Goal: Information Seeking & Learning: Learn about a topic

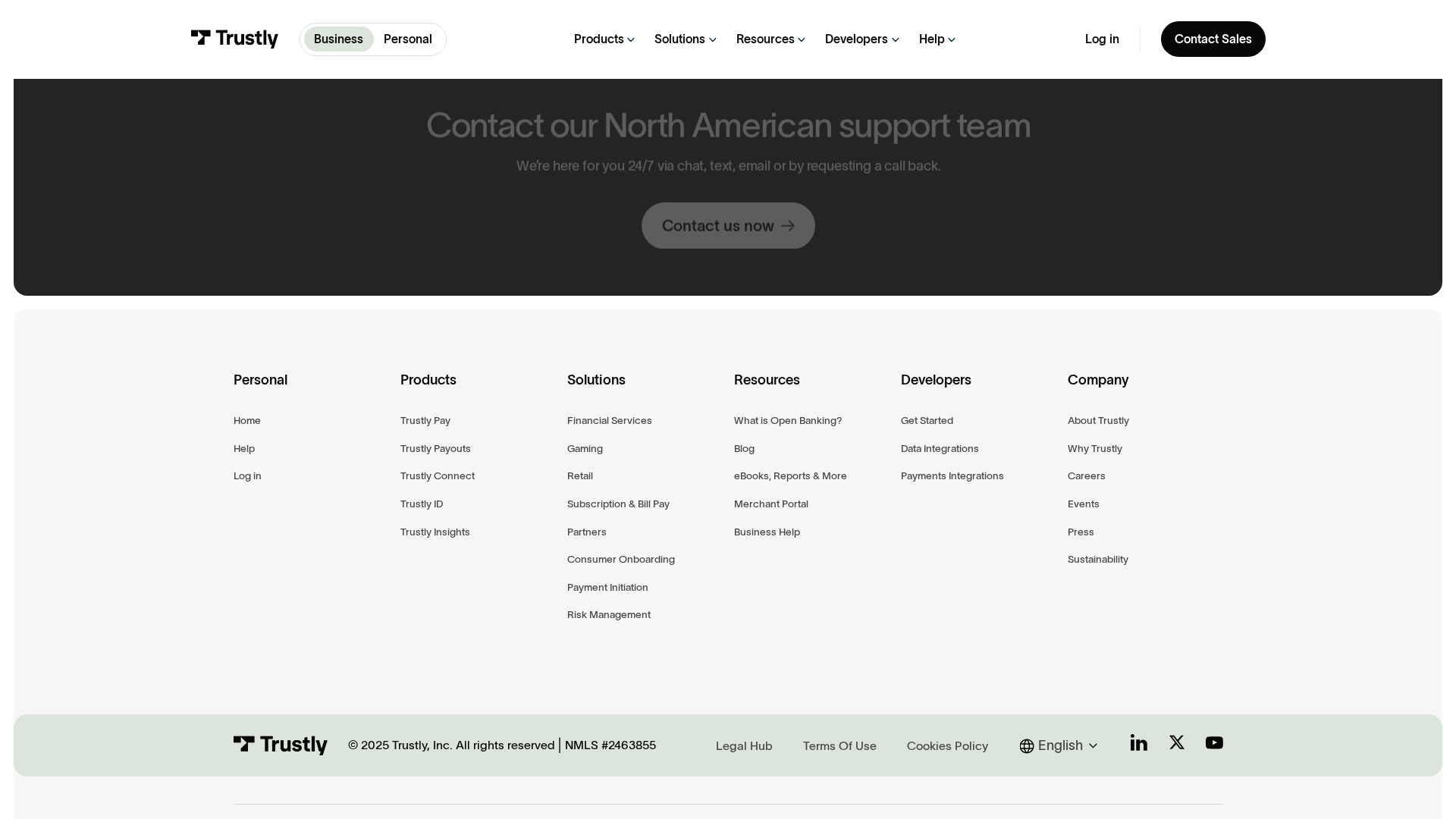
scroll to position [813, 0]
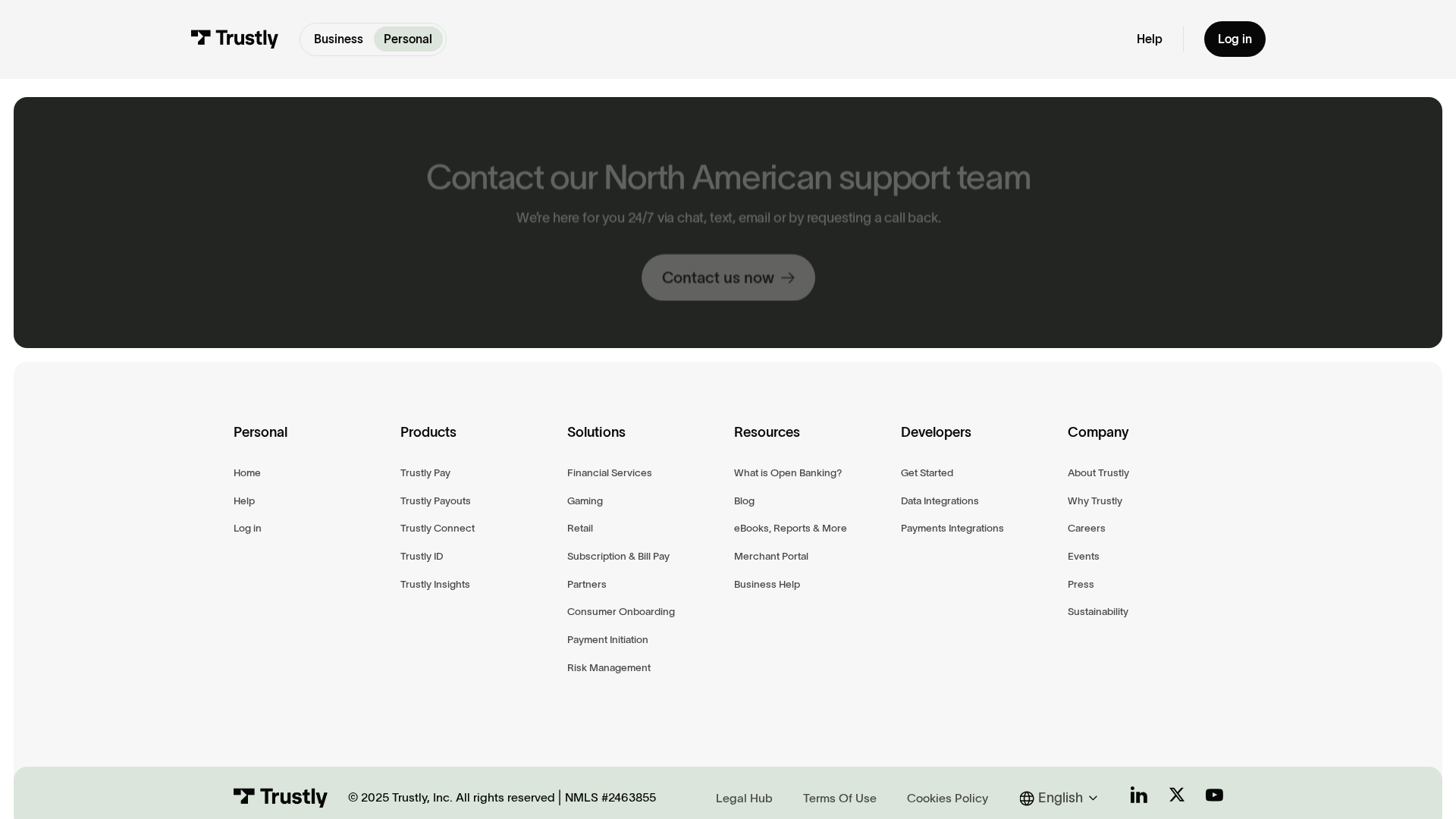
scroll to position [865, 0]
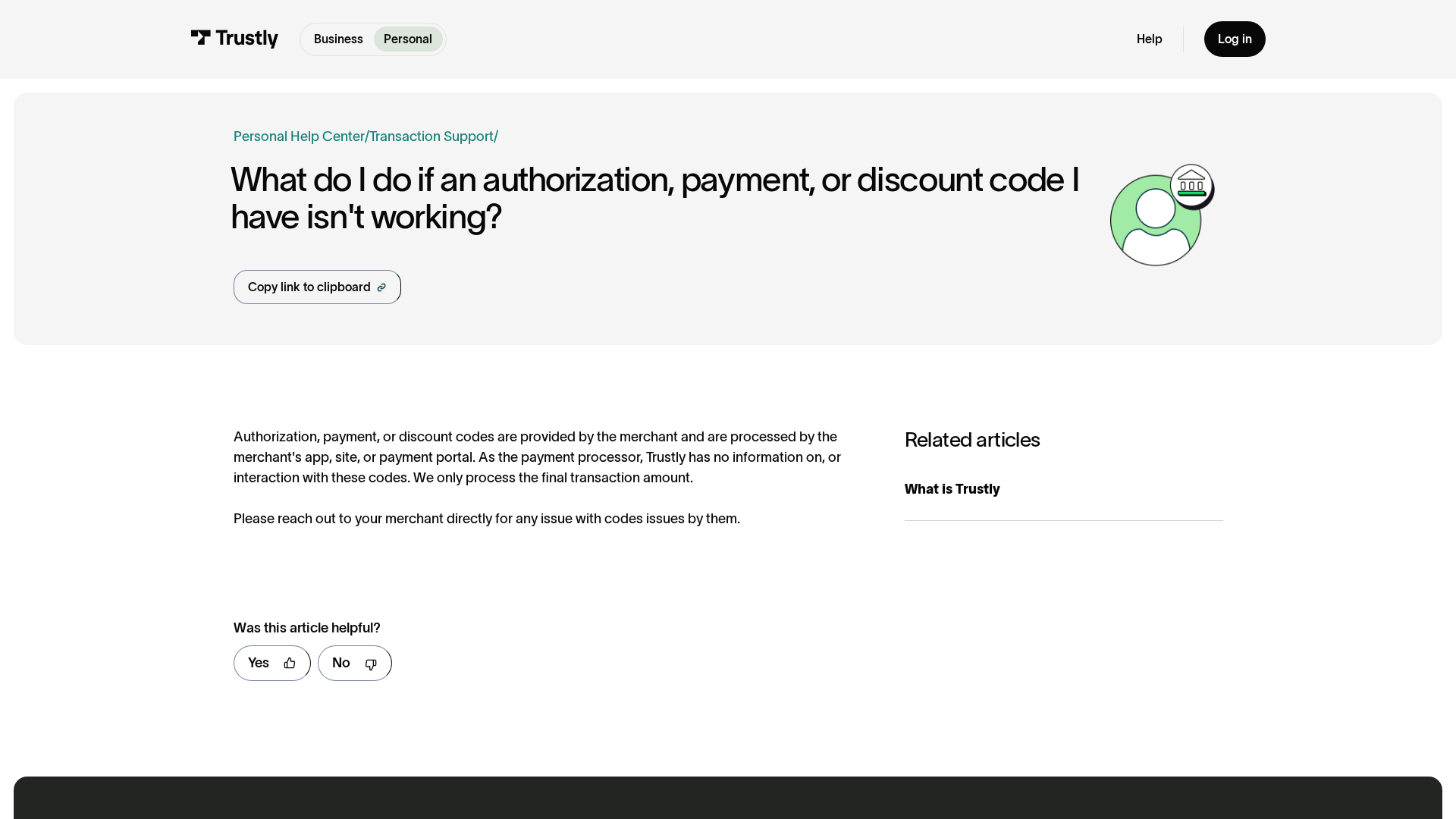
scroll to position [757, 0]
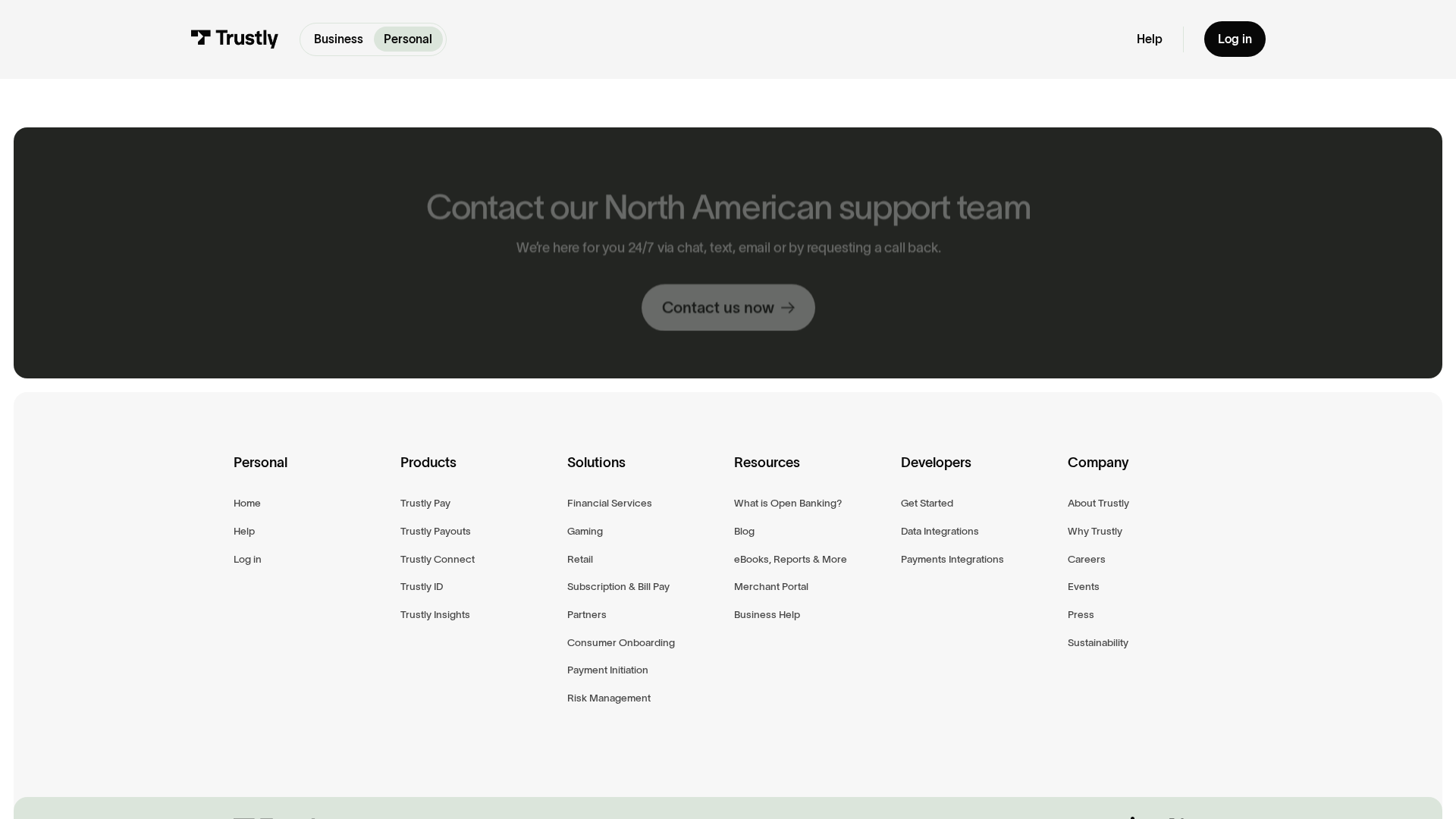
scroll to position [1604, 0]
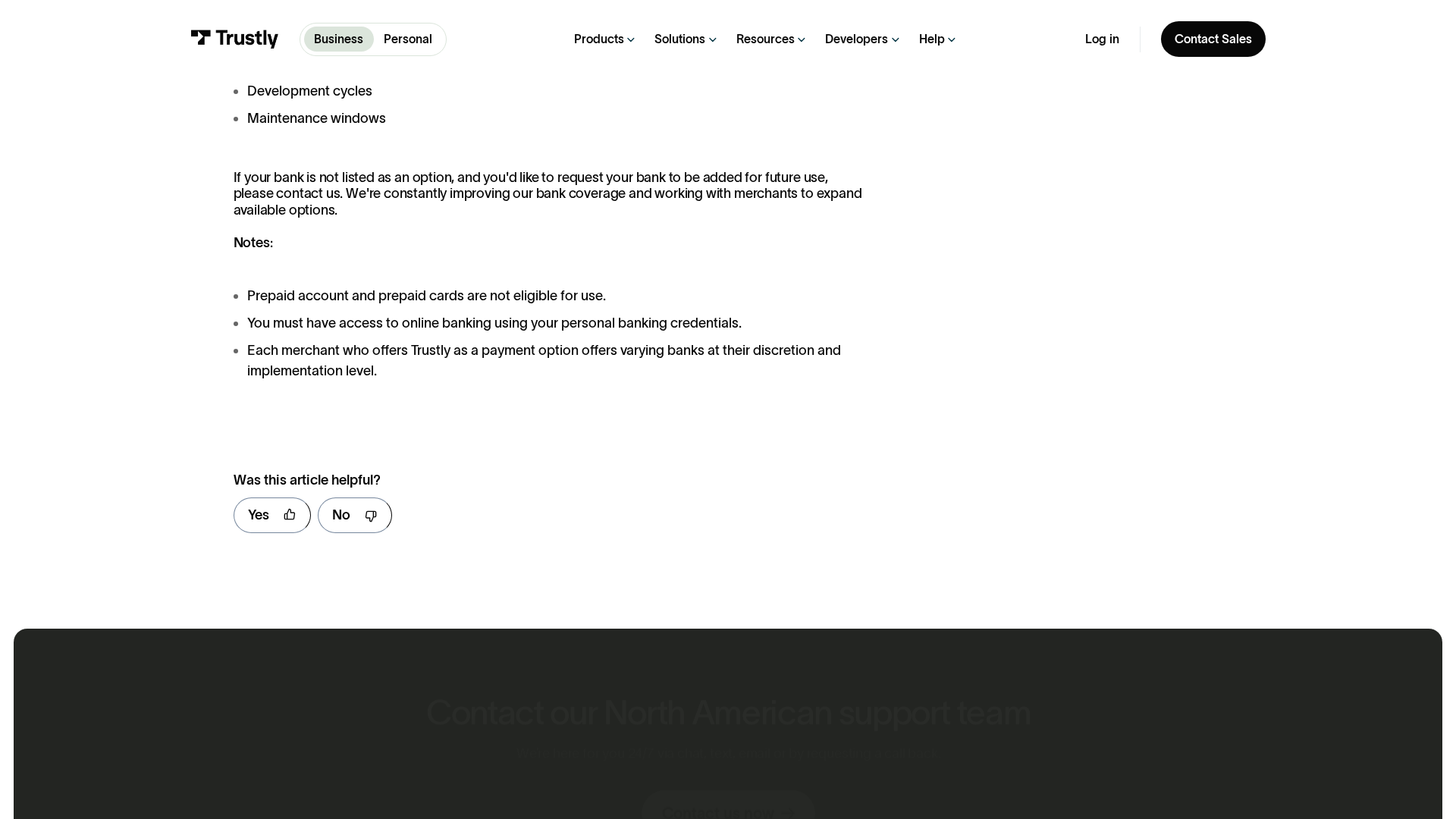
scroll to position [2105, 0]
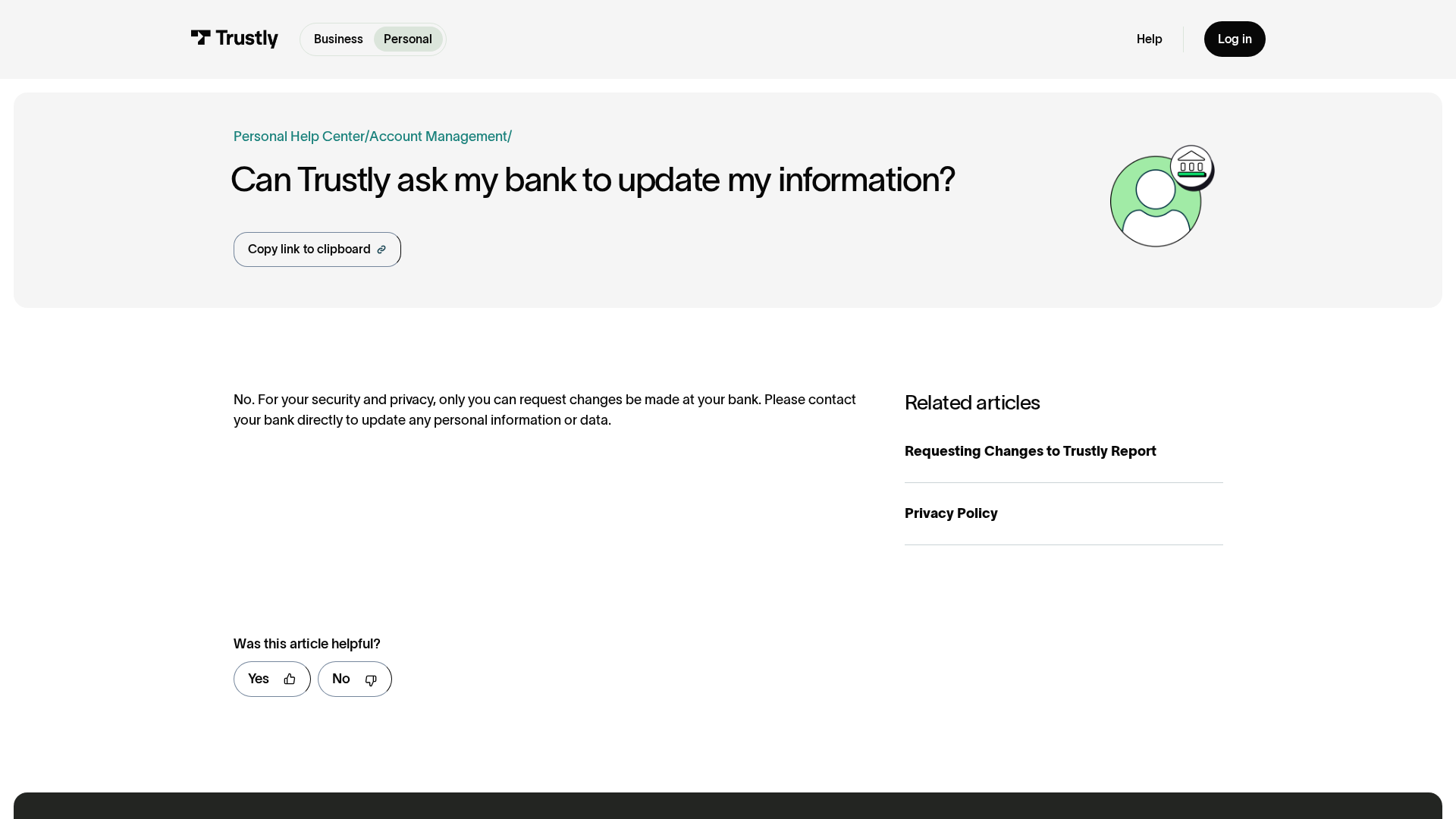
scroll to position [773, 0]
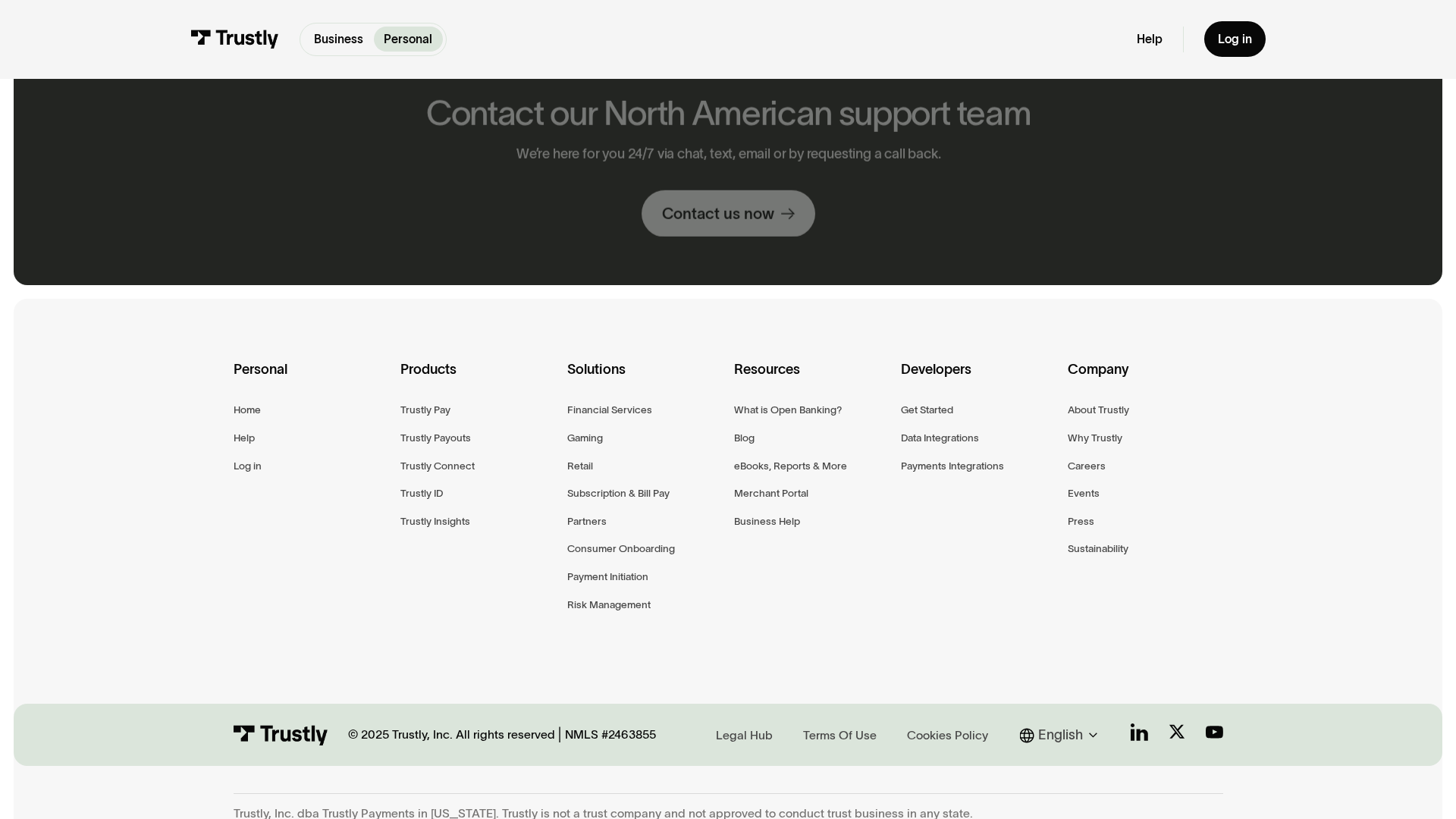
scroll to position [802, 0]
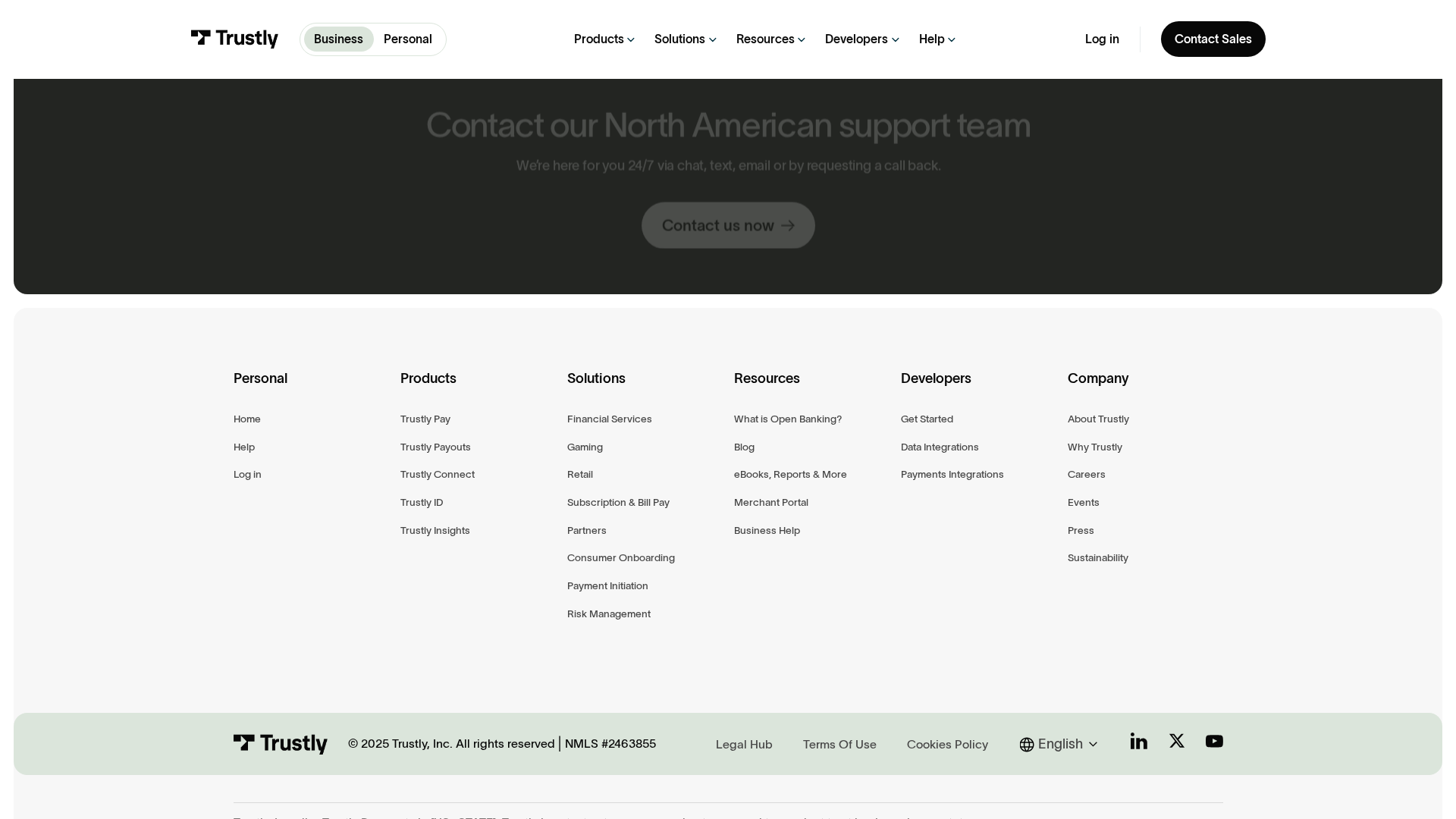
scroll to position [811, 0]
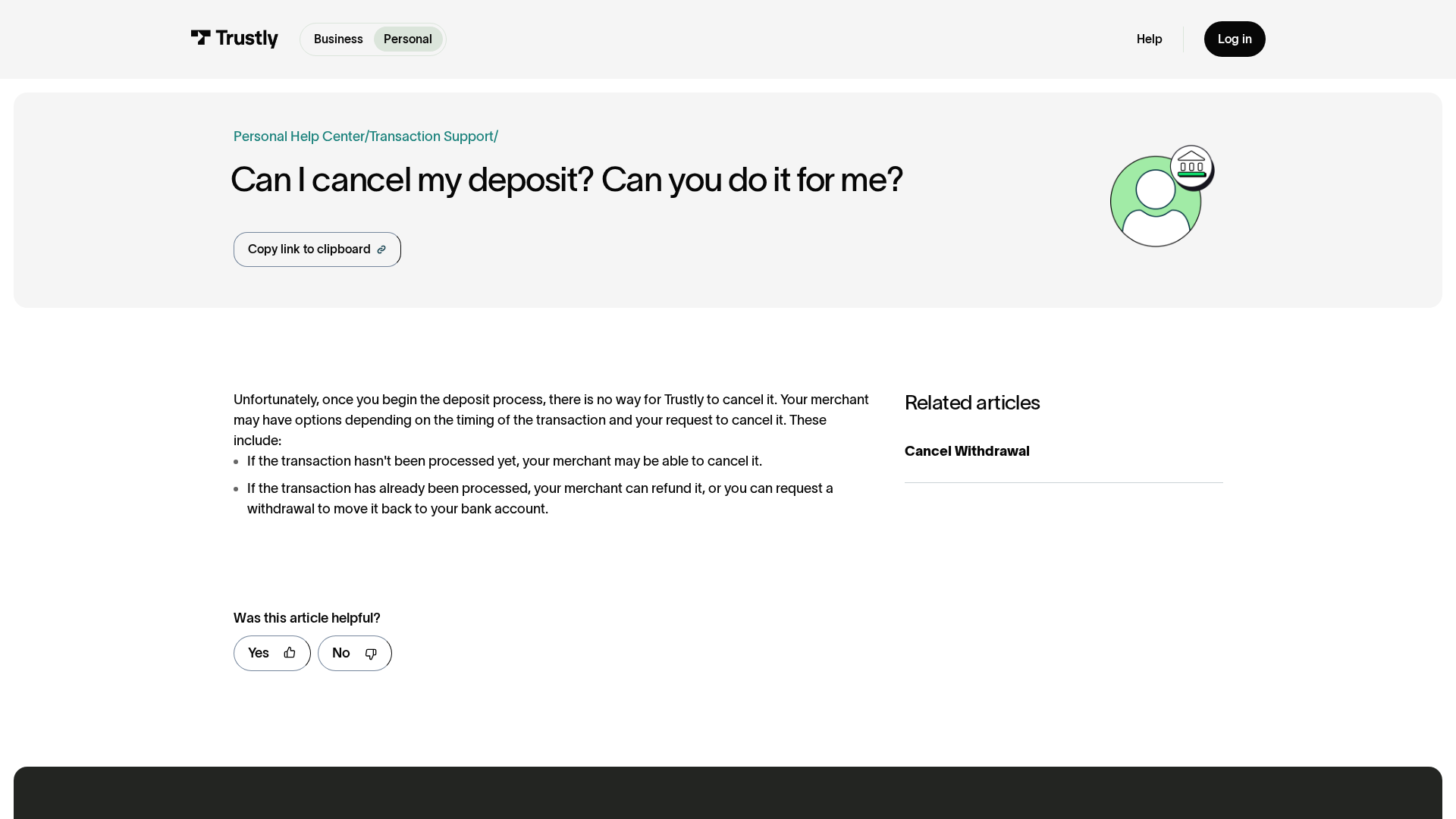
scroll to position [748, 0]
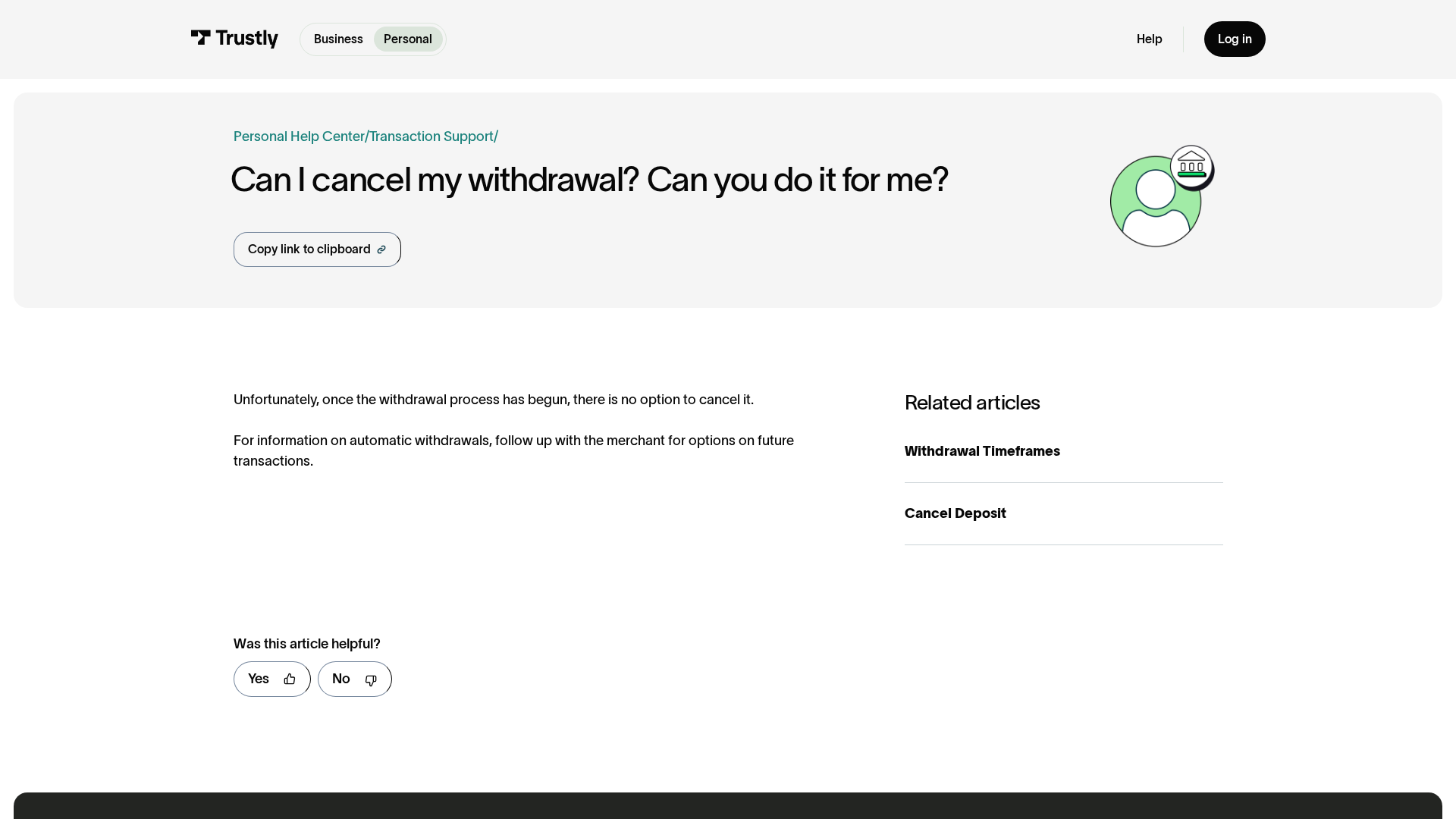
scroll to position [773, 0]
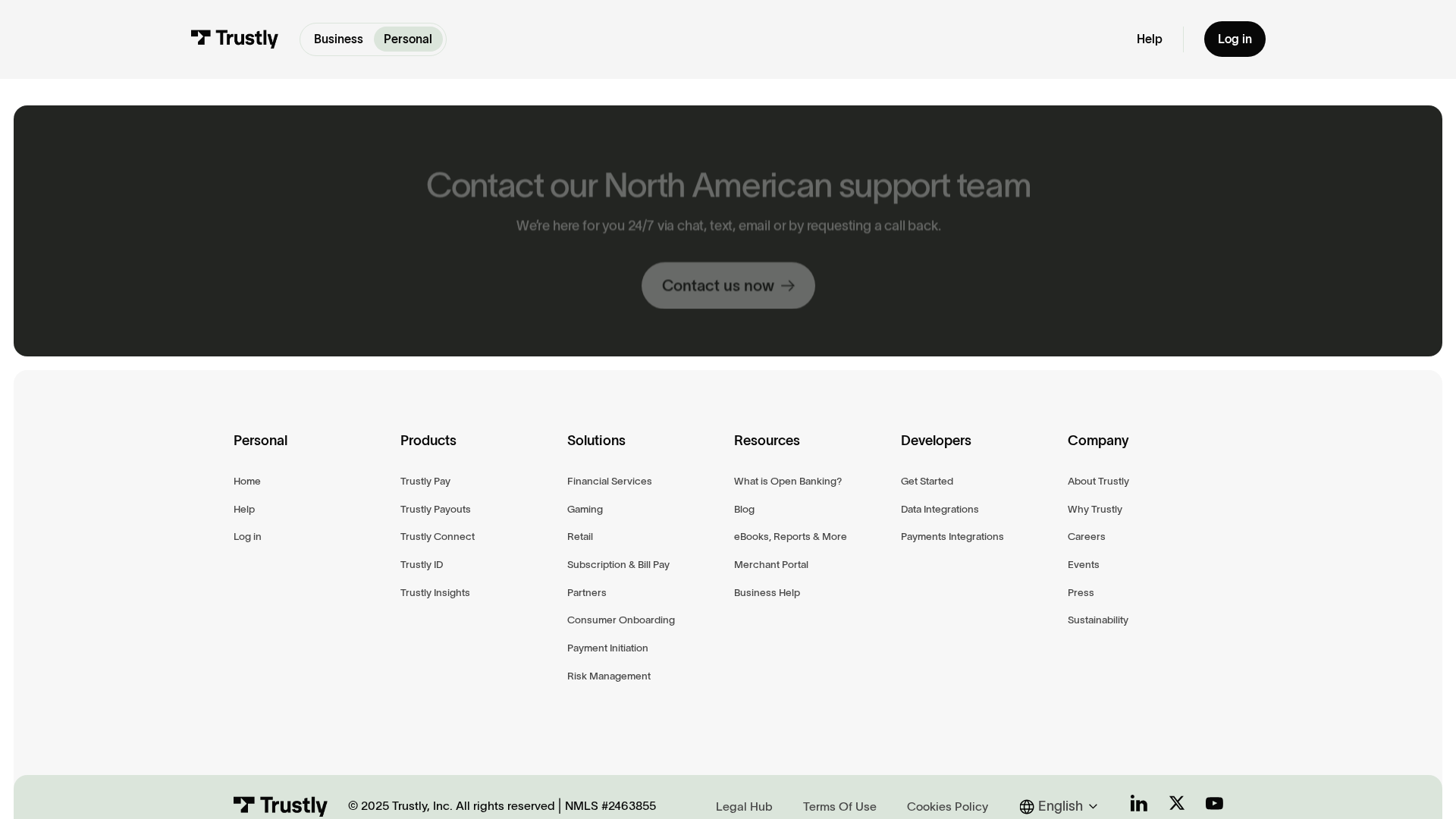
scroll to position [874, 0]
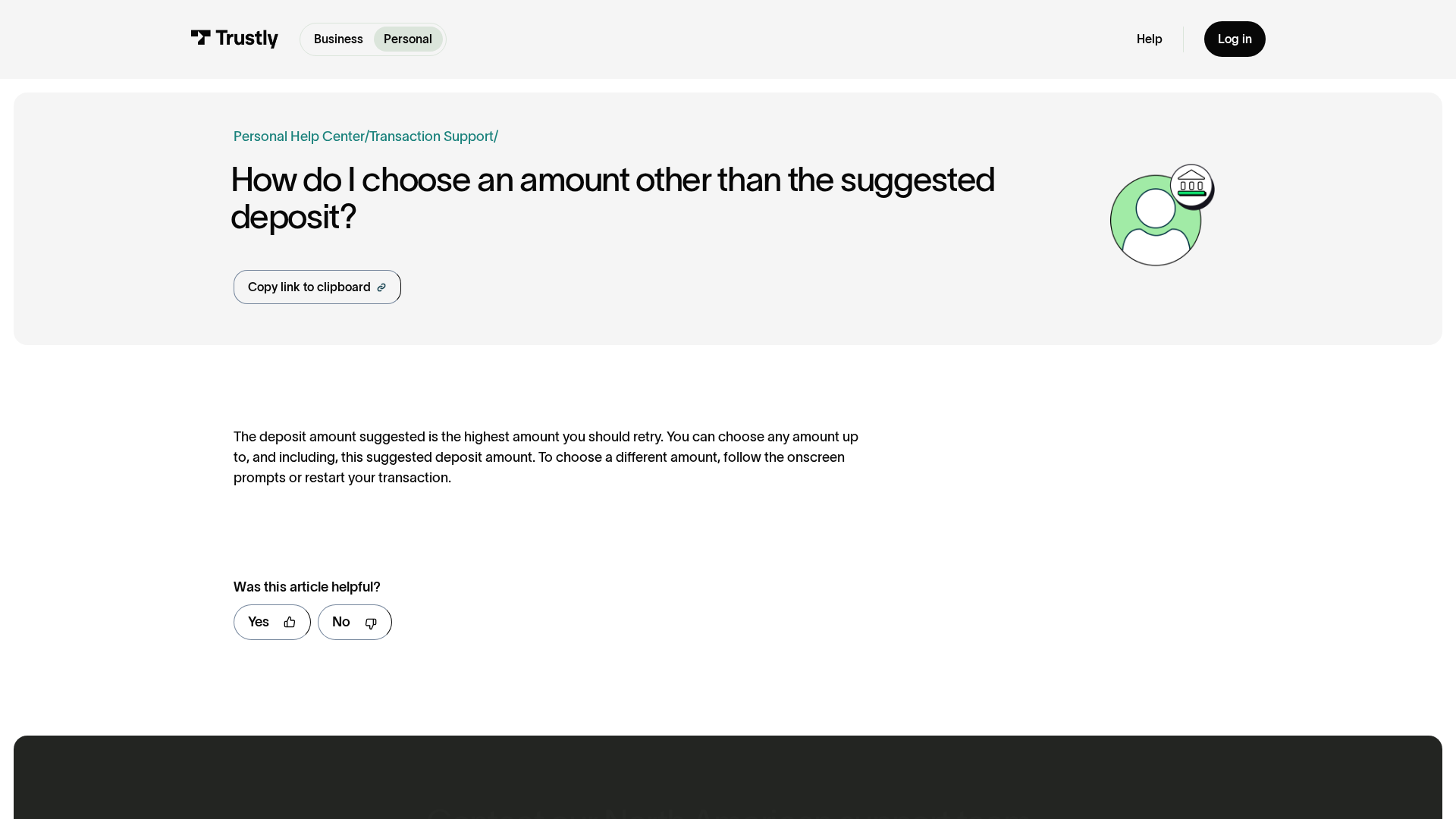
scroll to position [717, 0]
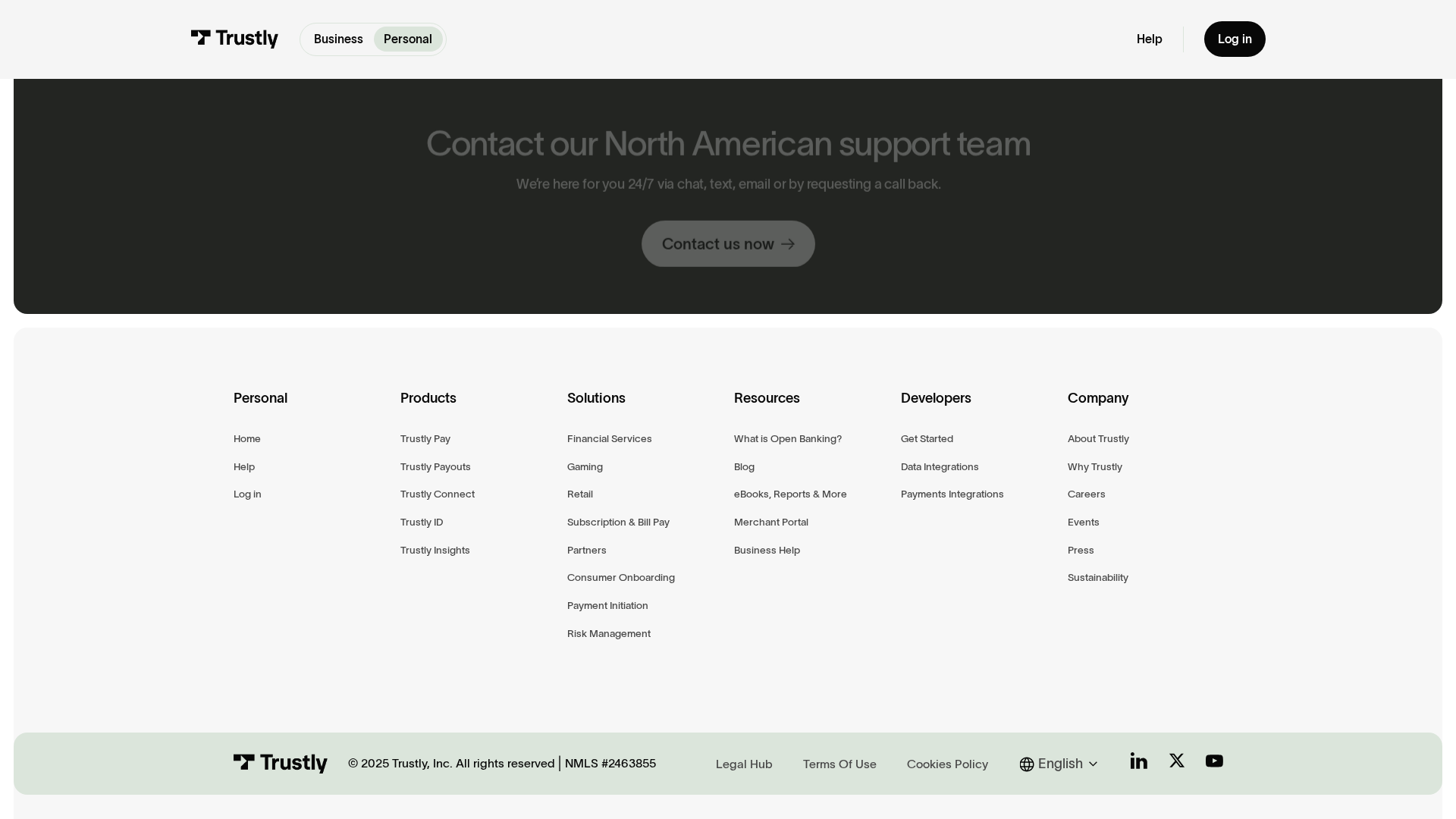
scroll to position [831, 0]
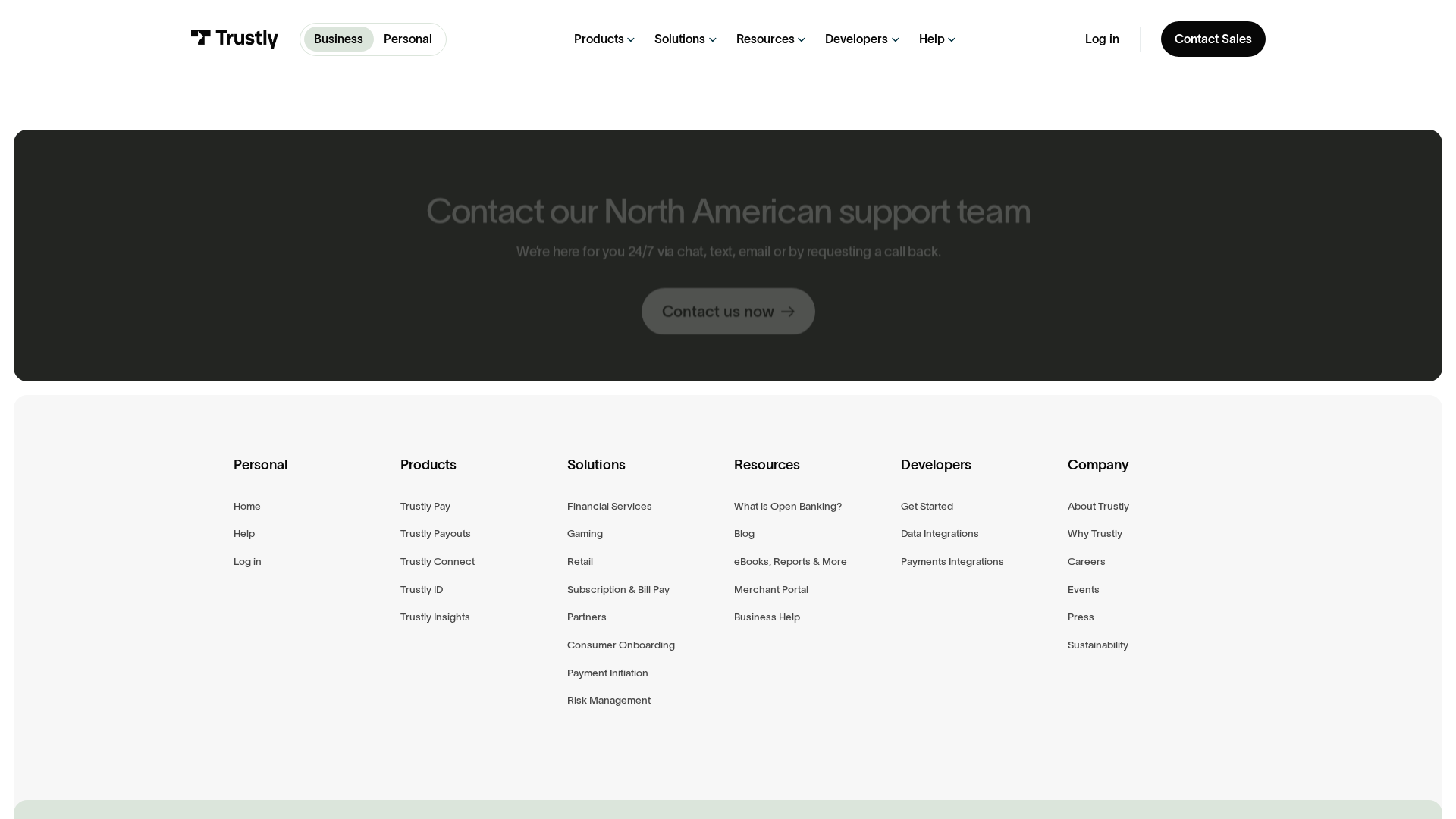
scroll to position [897, 0]
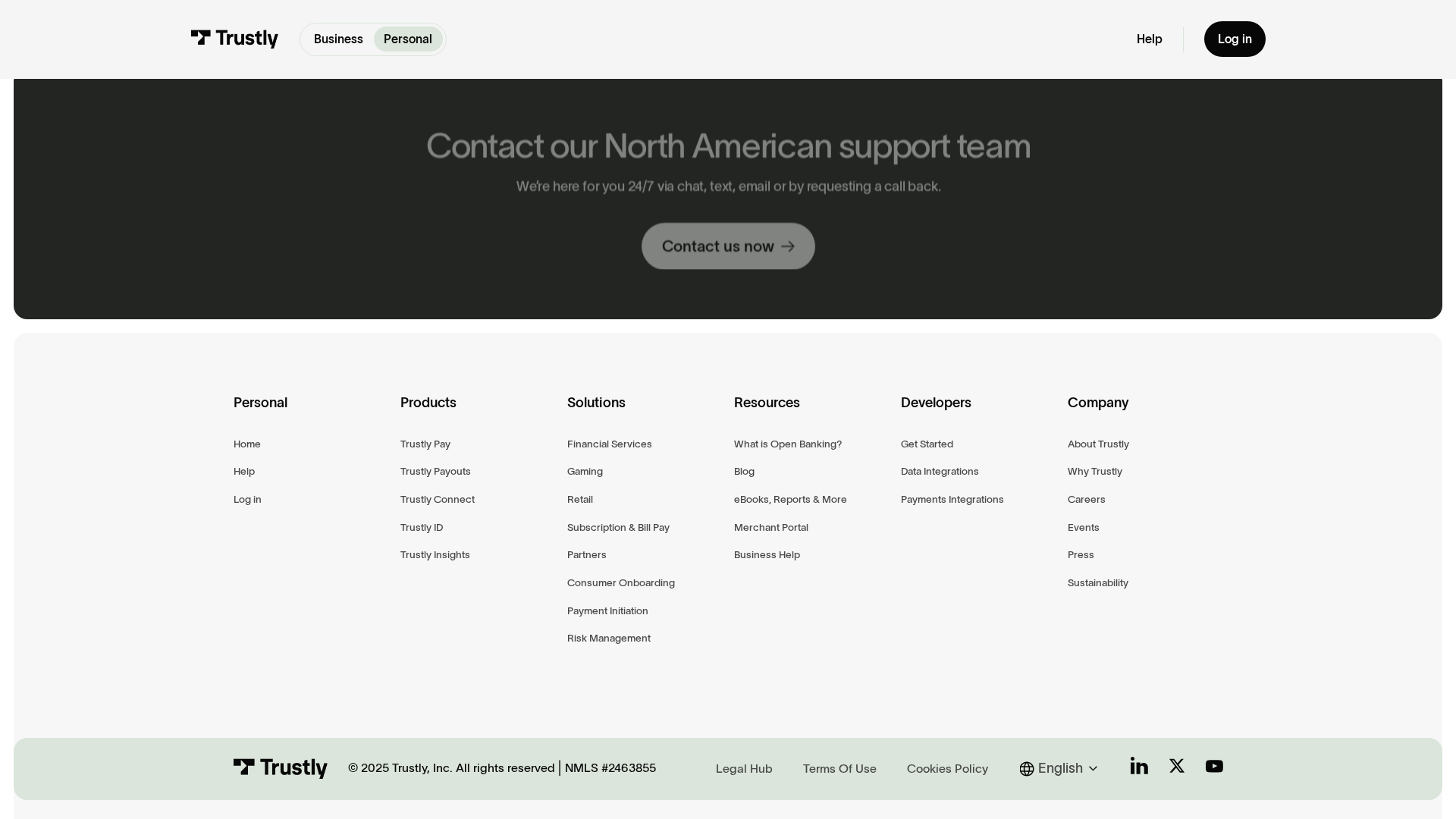
scroll to position [836, 0]
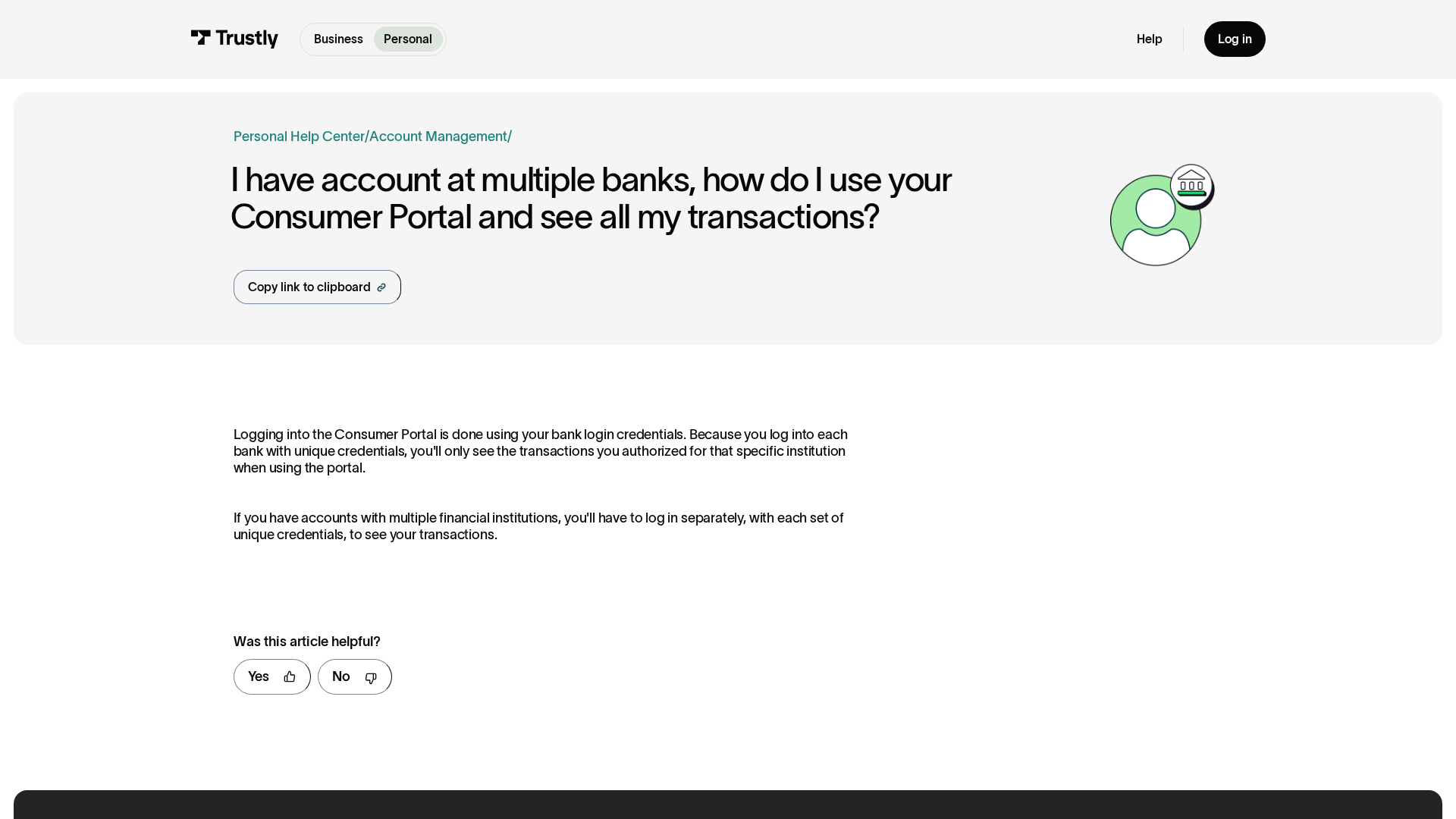
scroll to position [771, 0]
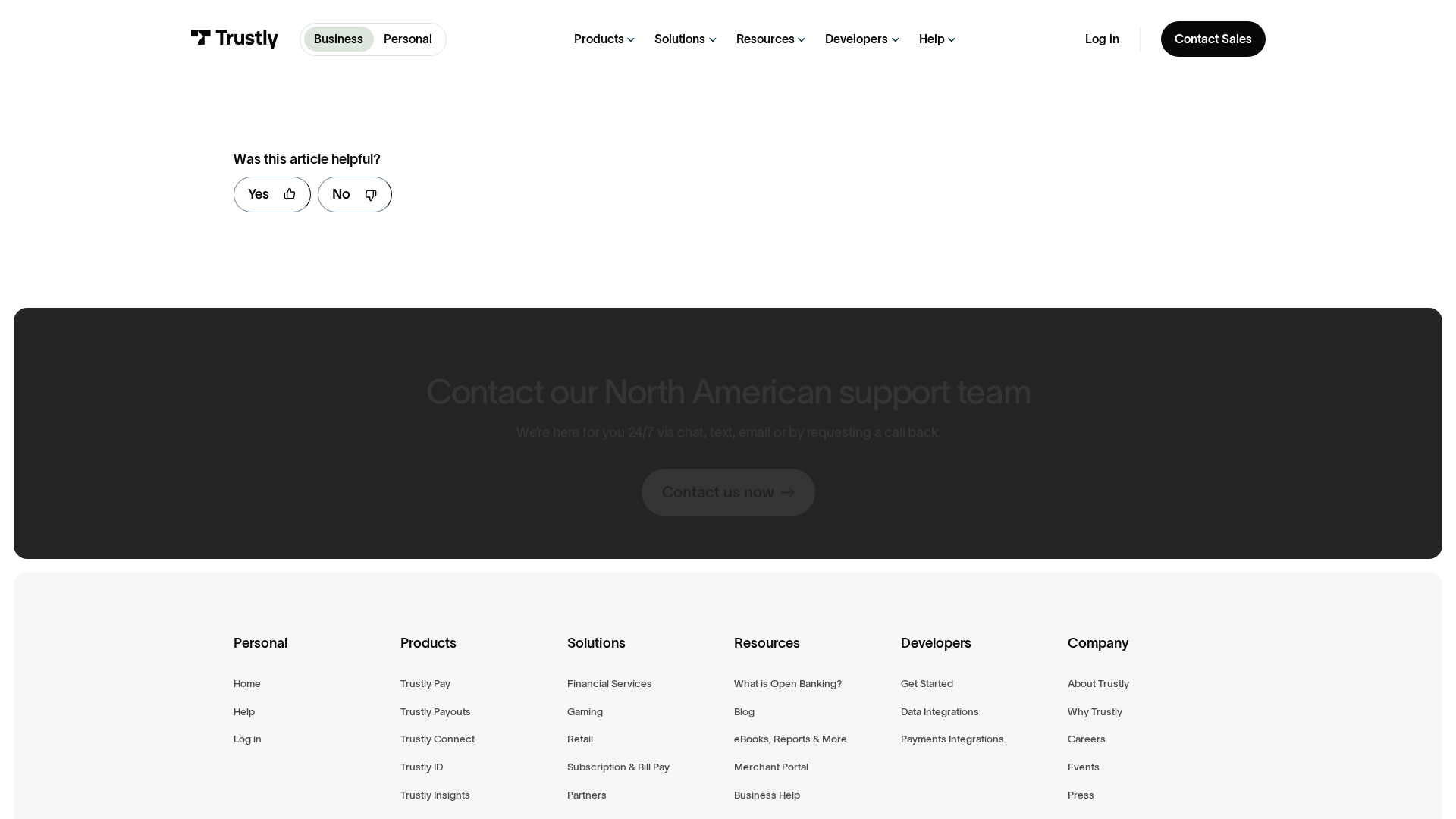
scroll to position [1054, 0]
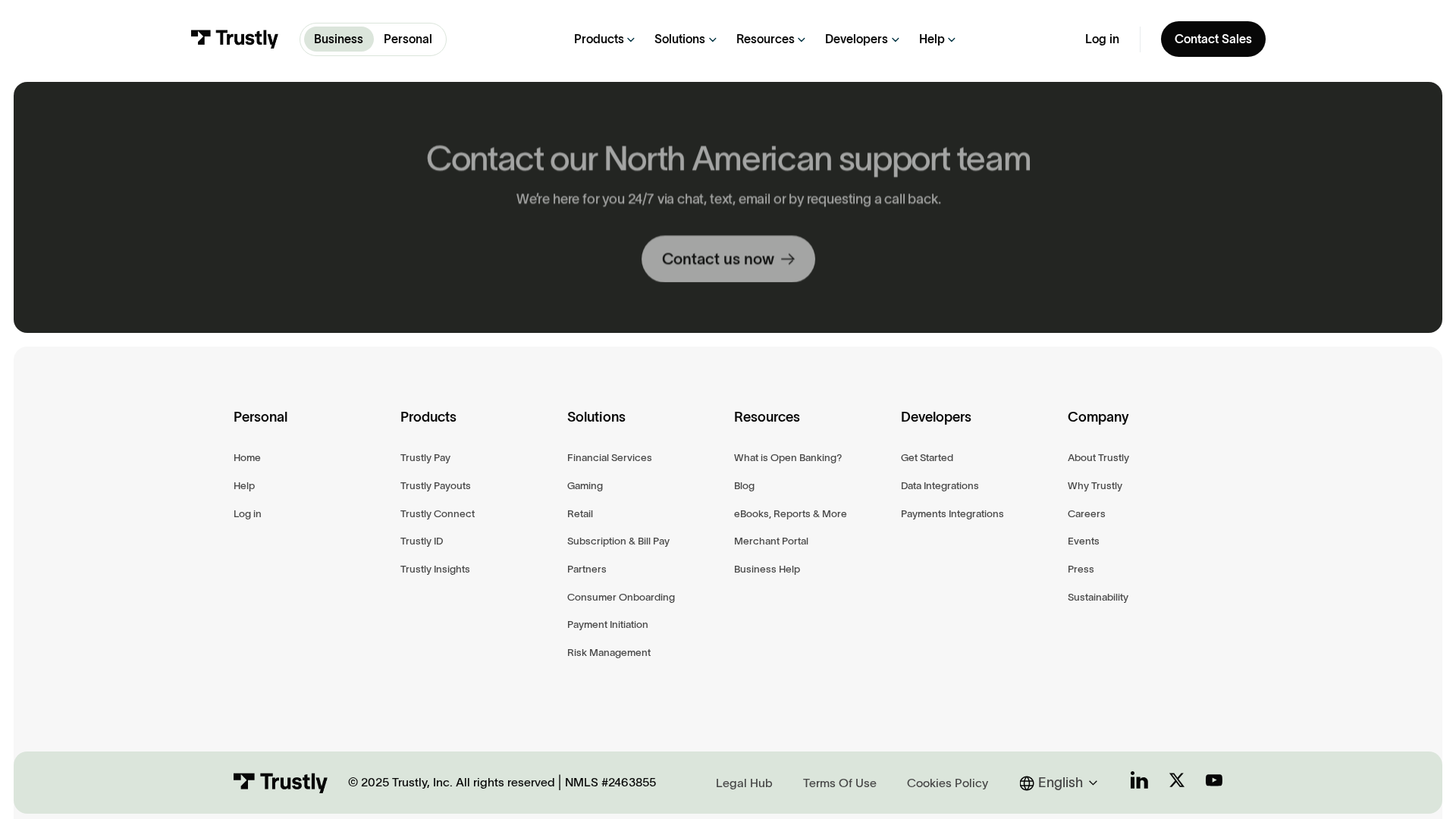
scroll to position [850, 0]
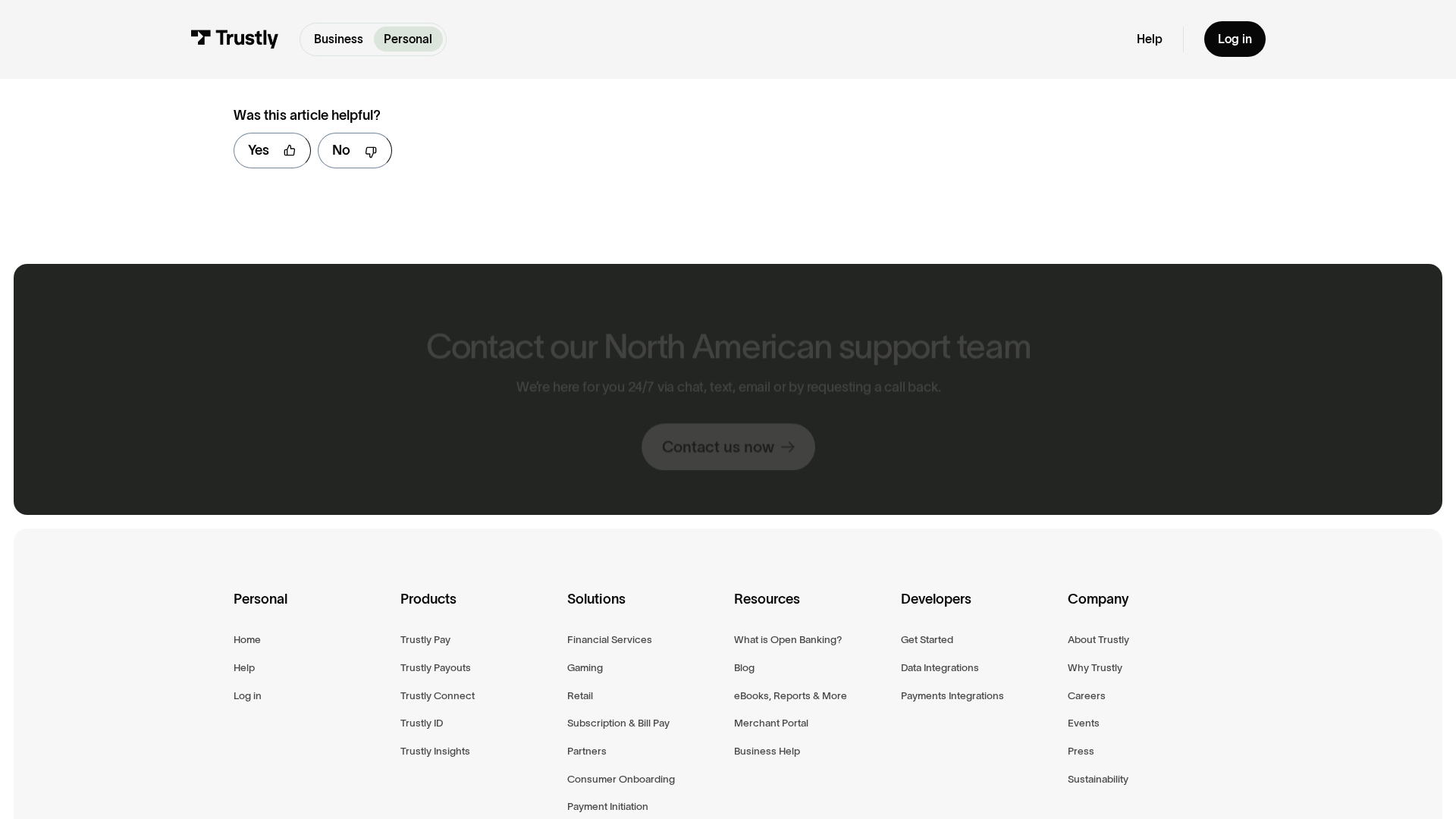
scroll to position [1032, 0]
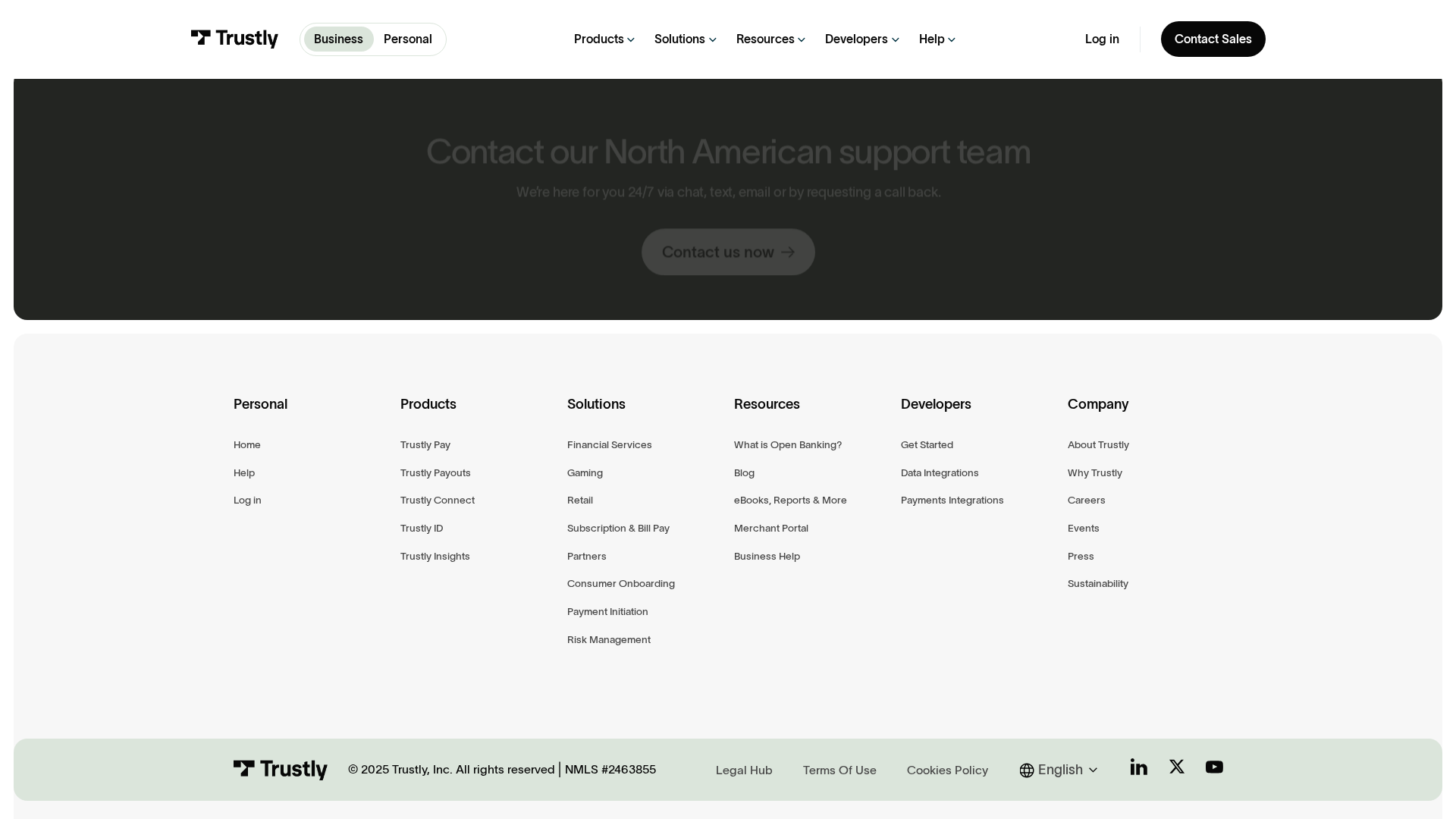
scroll to position [837, 0]
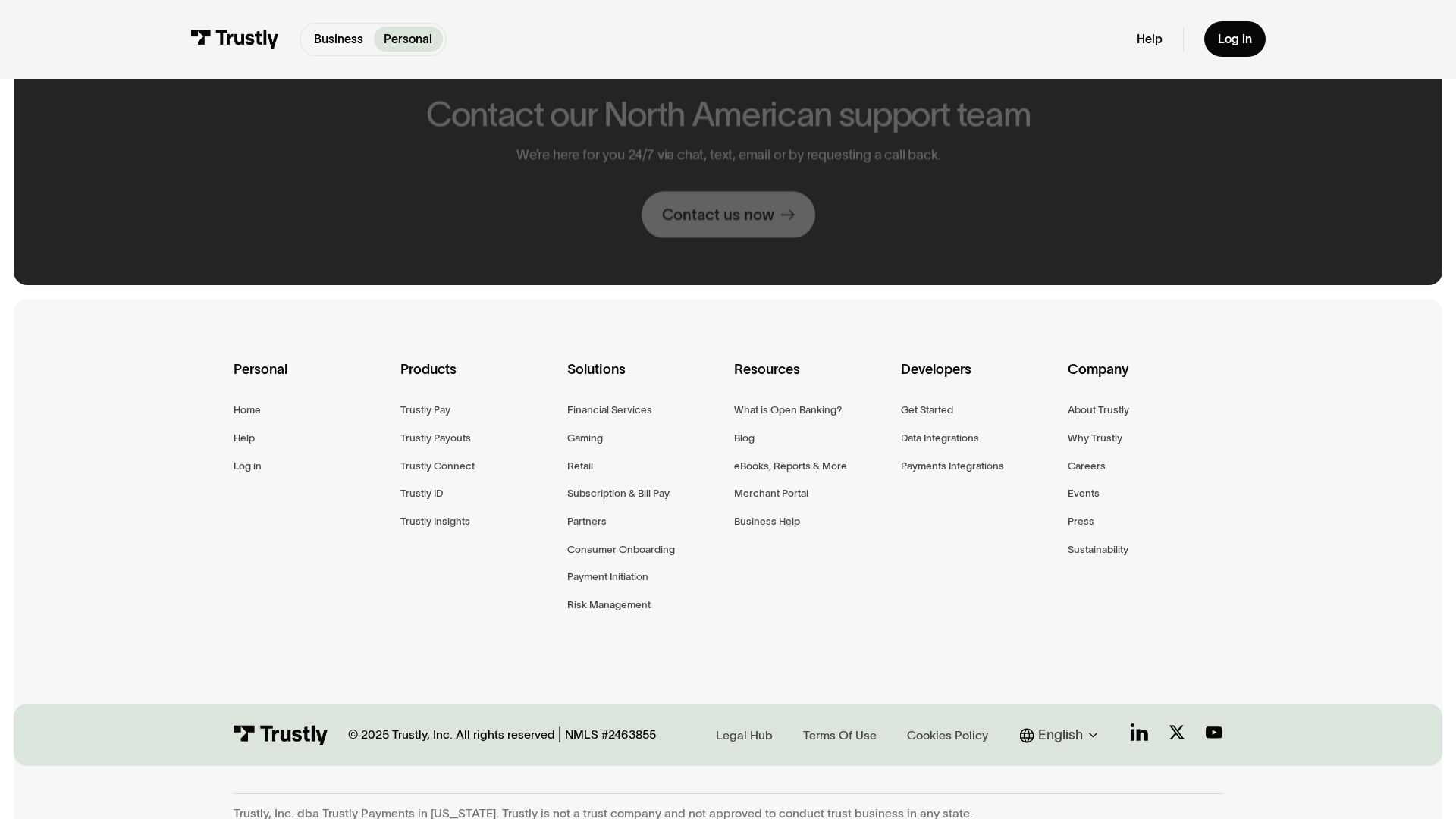
scroll to position [802, 0]
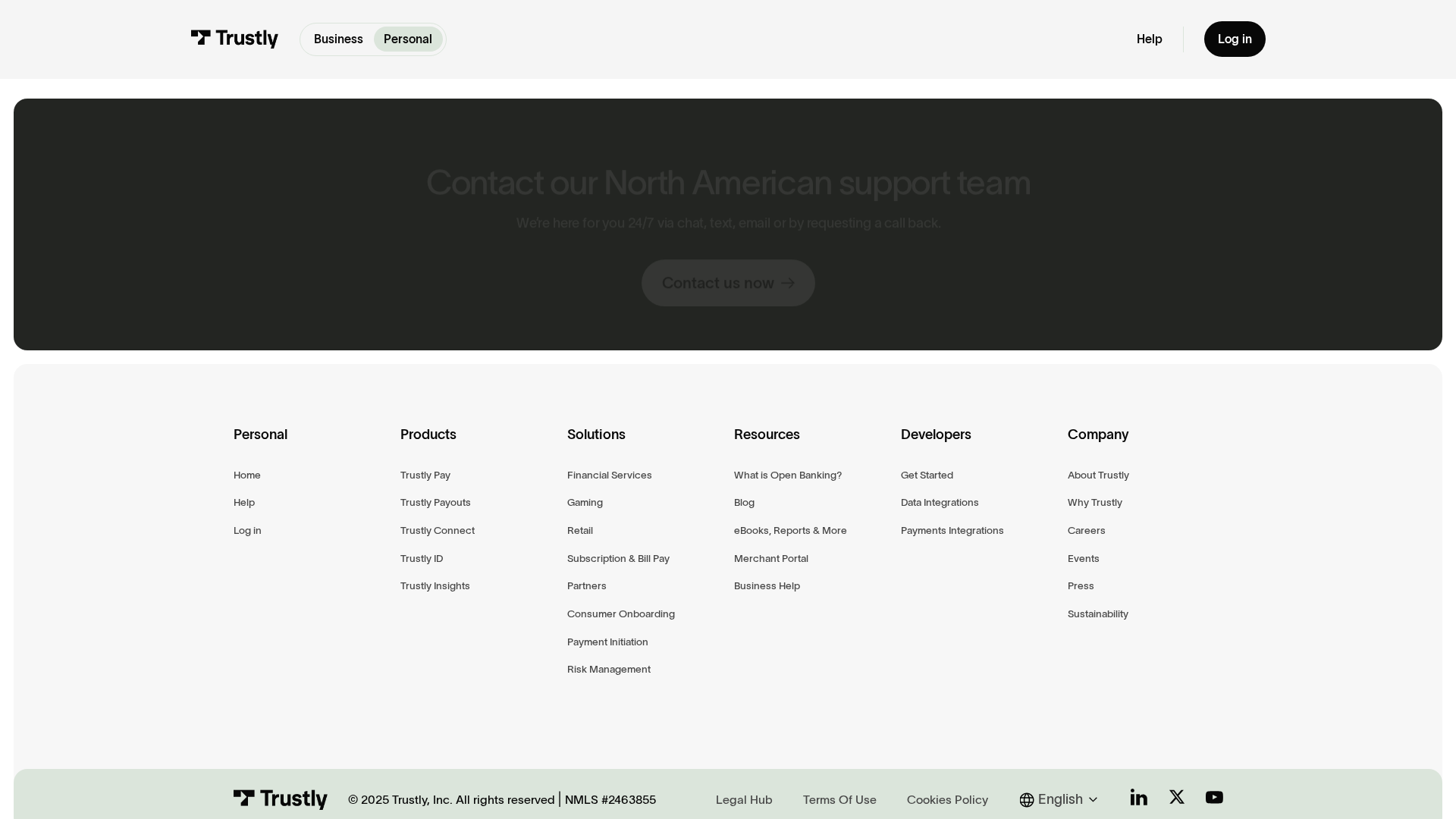
scroll to position [867, 0]
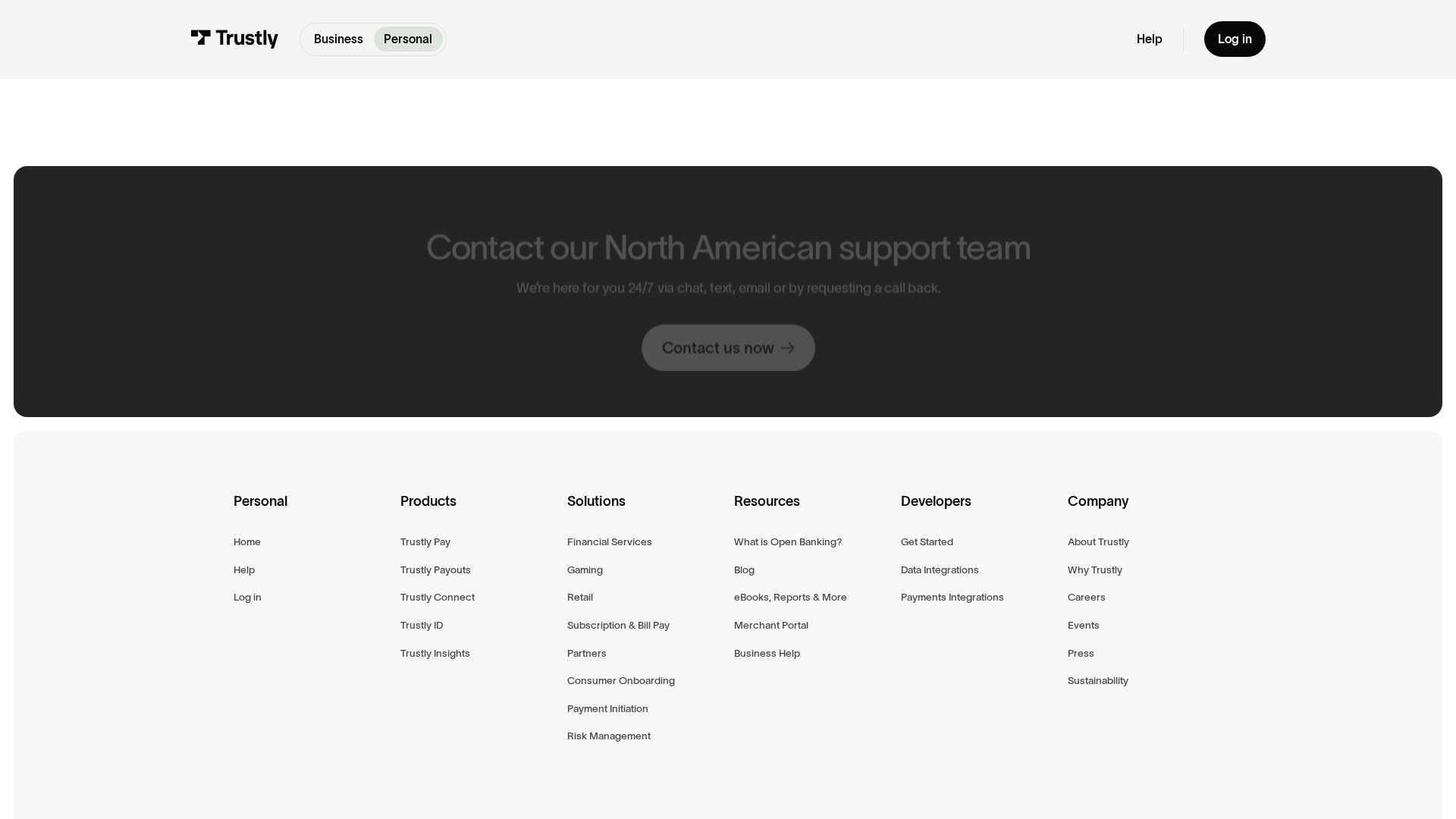
scroll to position [933, 0]
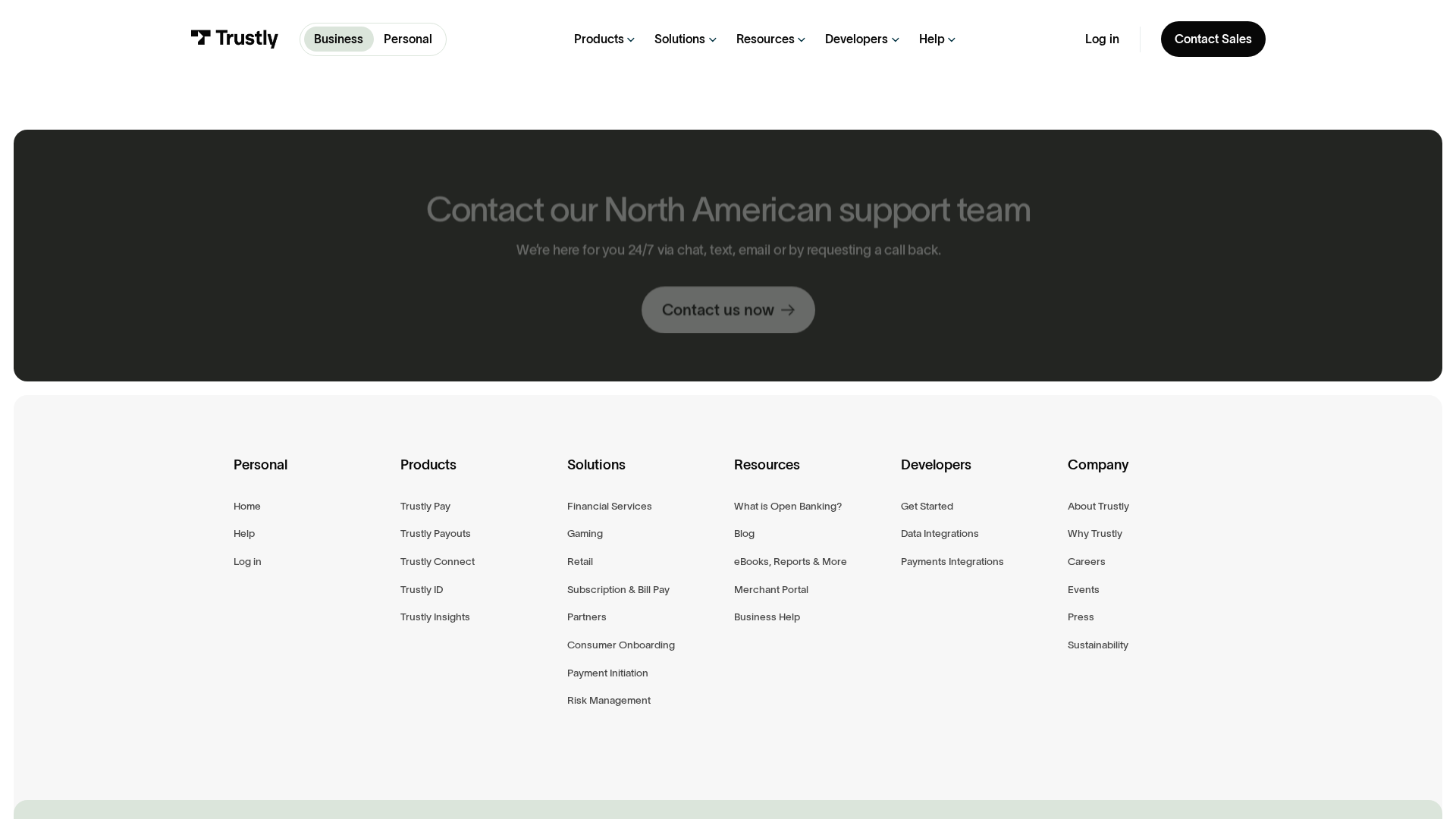
scroll to position [897, 0]
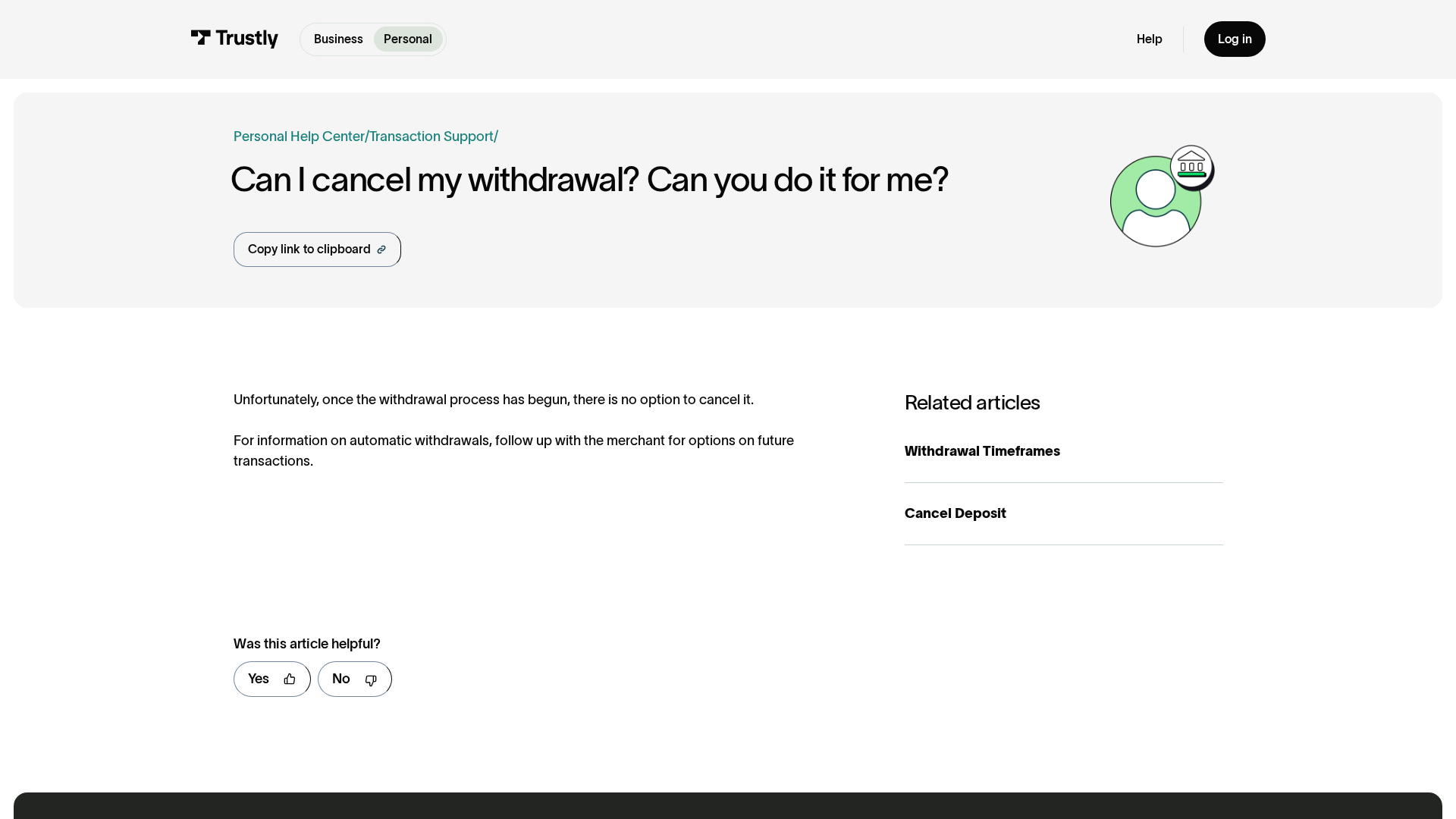
scroll to position [773, 0]
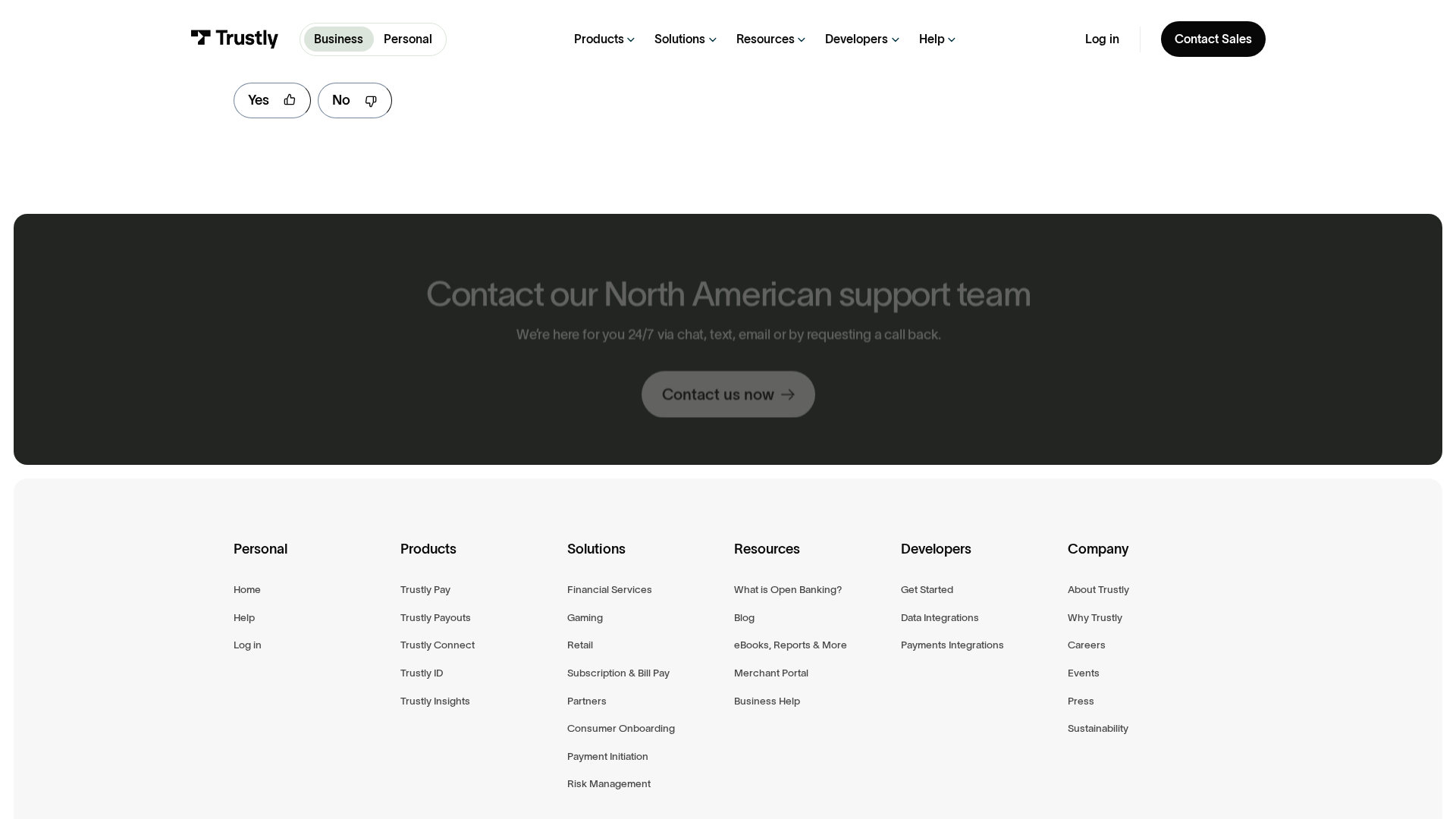
scroll to position [981, 0]
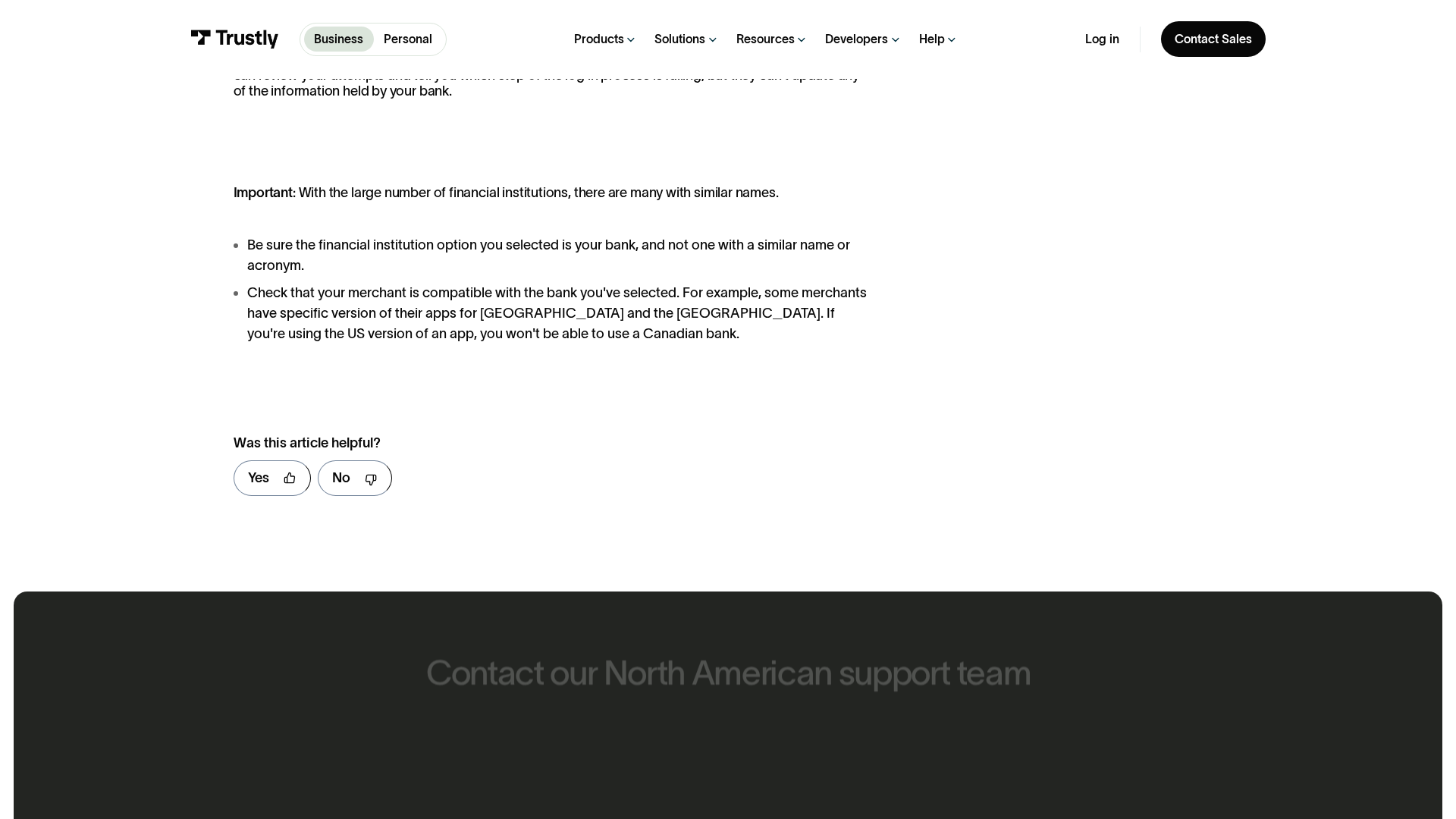
scroll to position [1360, 0]
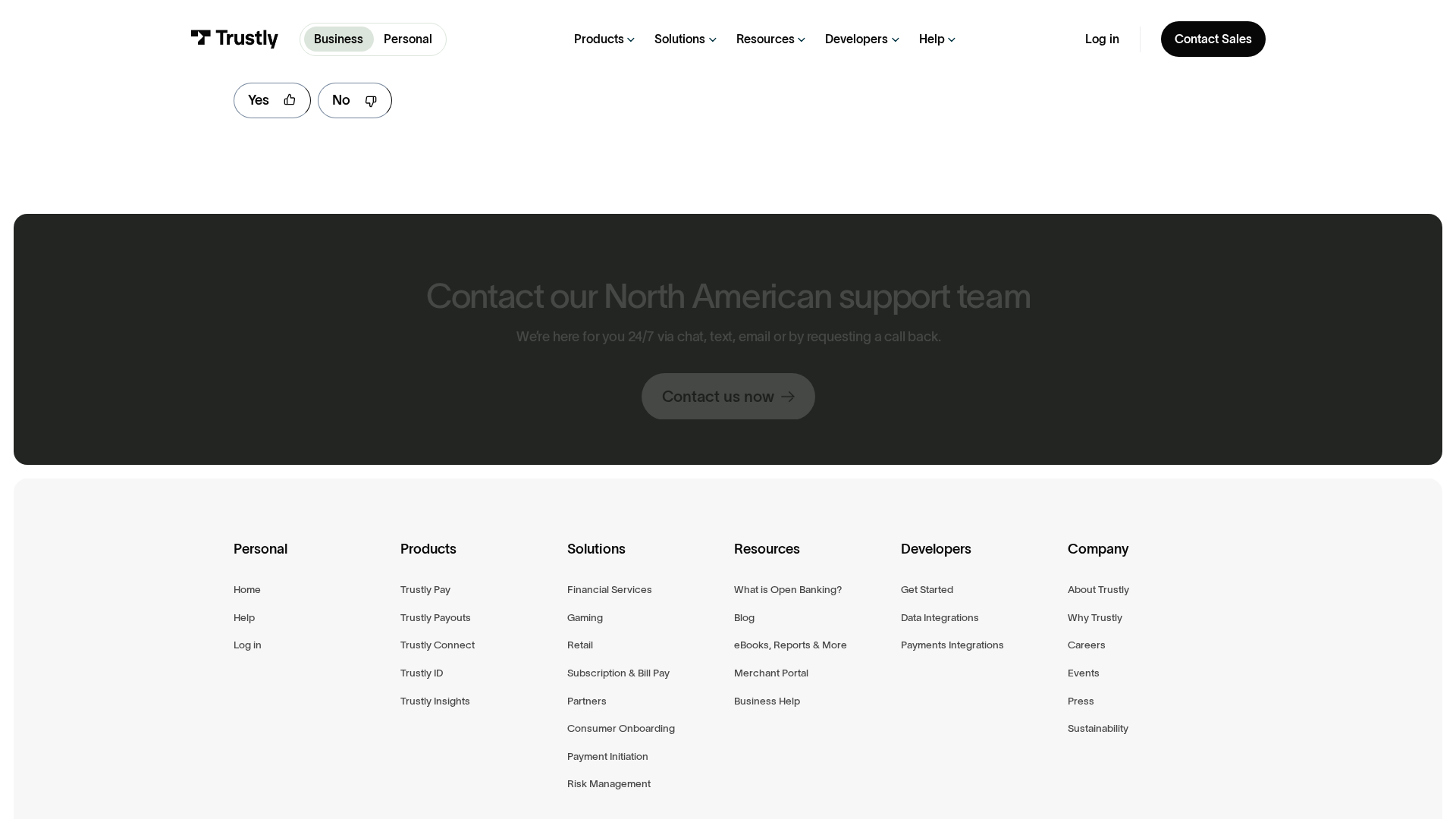
scroll to position [981, 0]
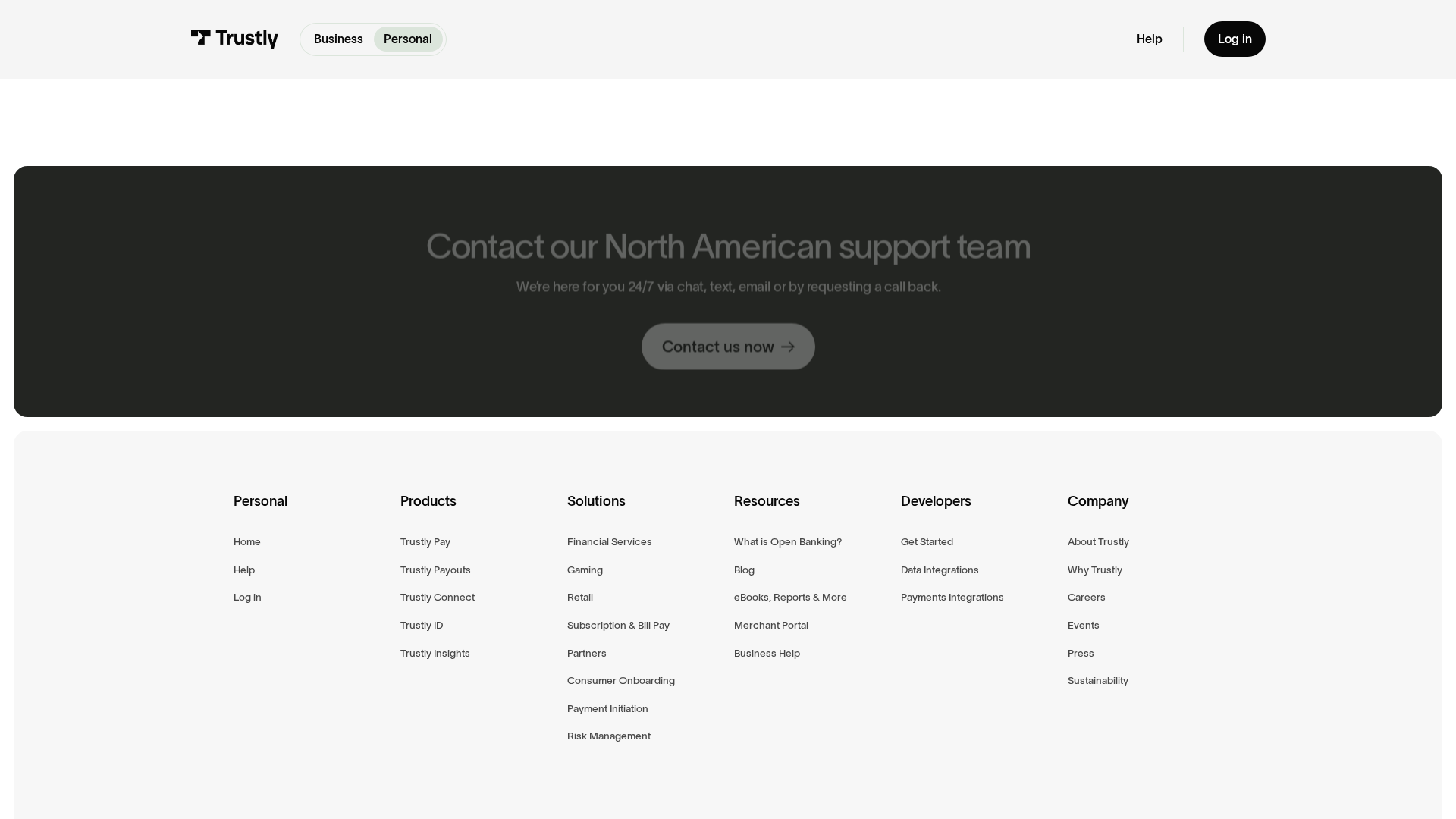
scroll to position [933, 0]
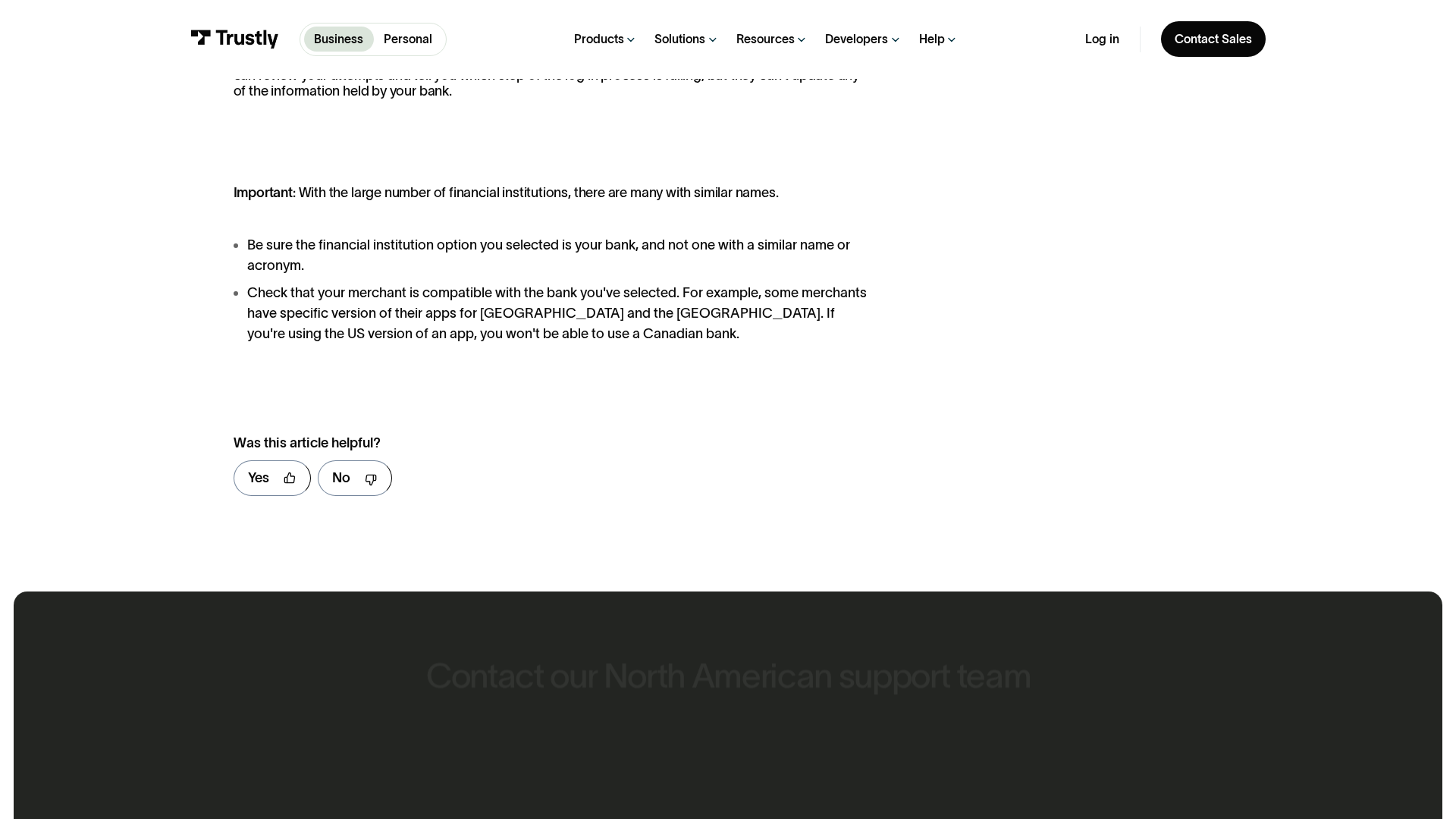
scroll to position [1360, 0]
